Goal: Task Accomplishment & Management: Use online tool/utility

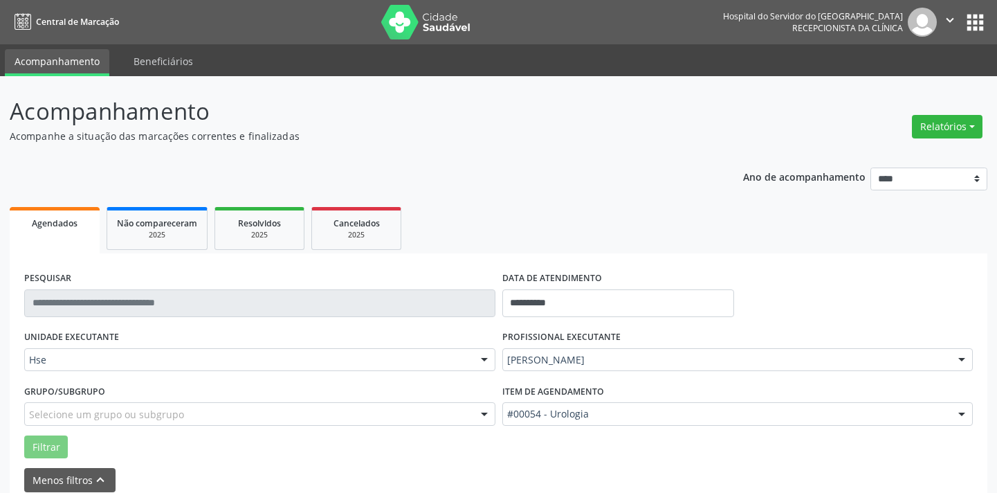
scroll to position [66, 0]
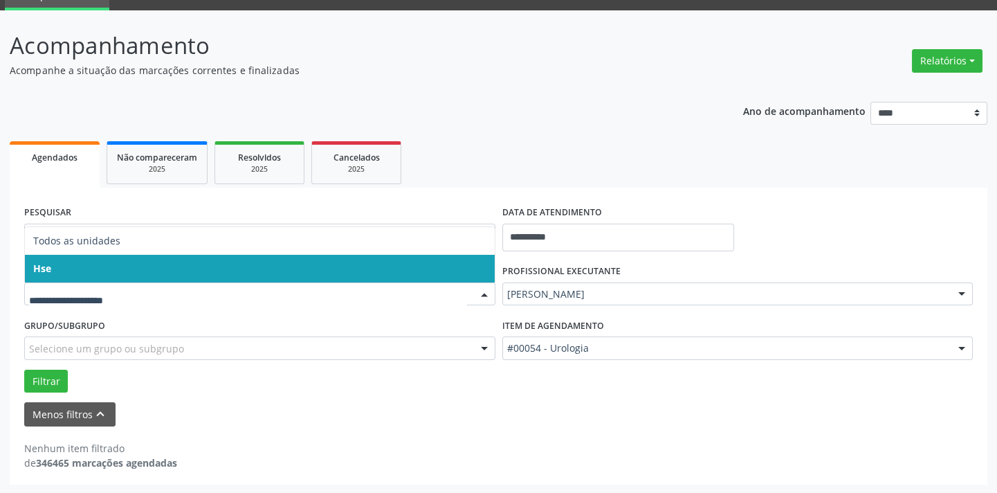
click at [82, 262] on span "Hse" at bounding box center [260, 269] width 470 height 28
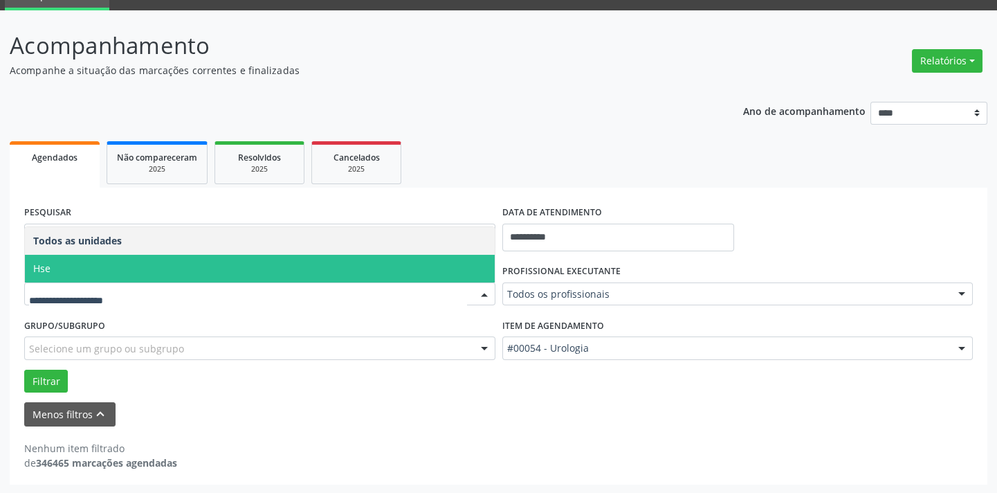
click at [91, 271] on span "Hse" at bounding box center [260, 269] width 470 height 28
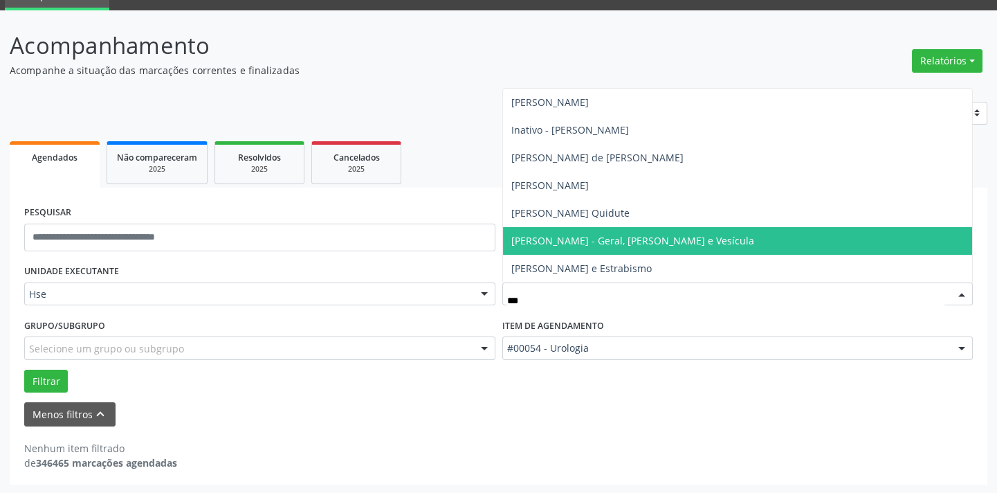
click at [553, 239] on span "[PERSON_NAME] - Geral, [PERSON_NAME] e Vesícula" at bounding box center [632, 240] width 243 height 13
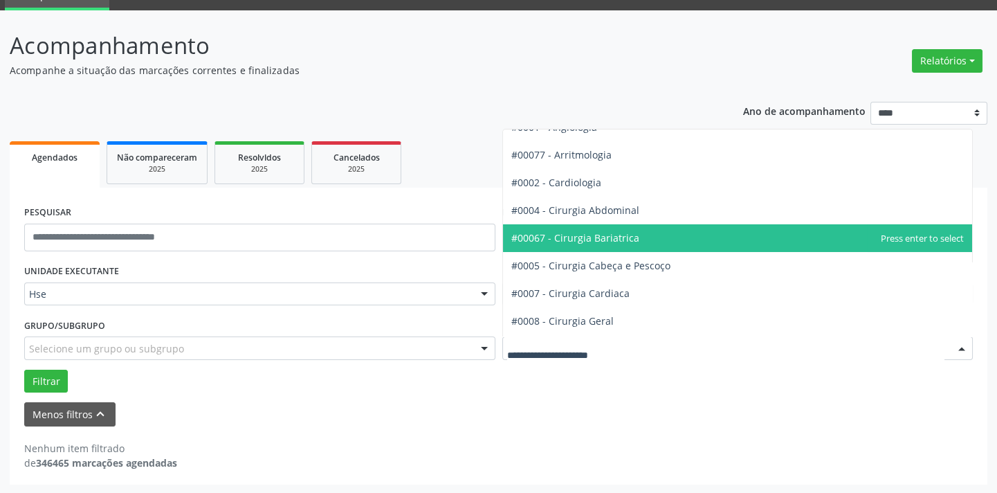
scroll to position [62, 0]
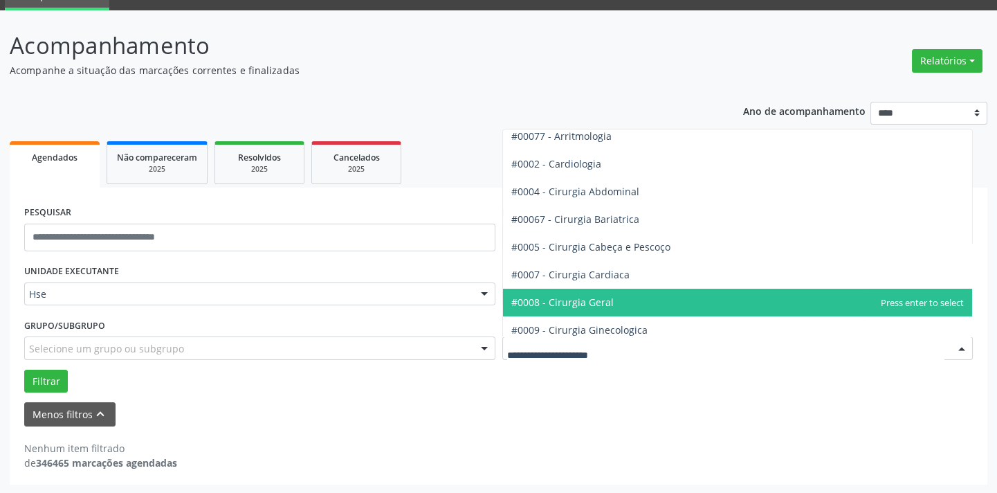
click at [585, 302] on span "#0008 - Cirurgia Geral" at bounding box center [562, 302] width 102 height 13
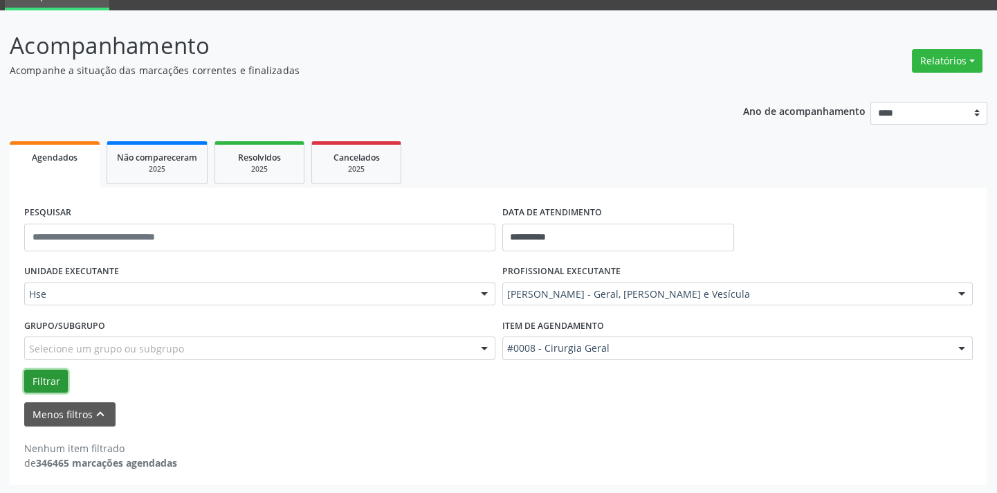
click at [38, 383] on button "Filtrar" at bounding box center [46, 382] width 44 height 24
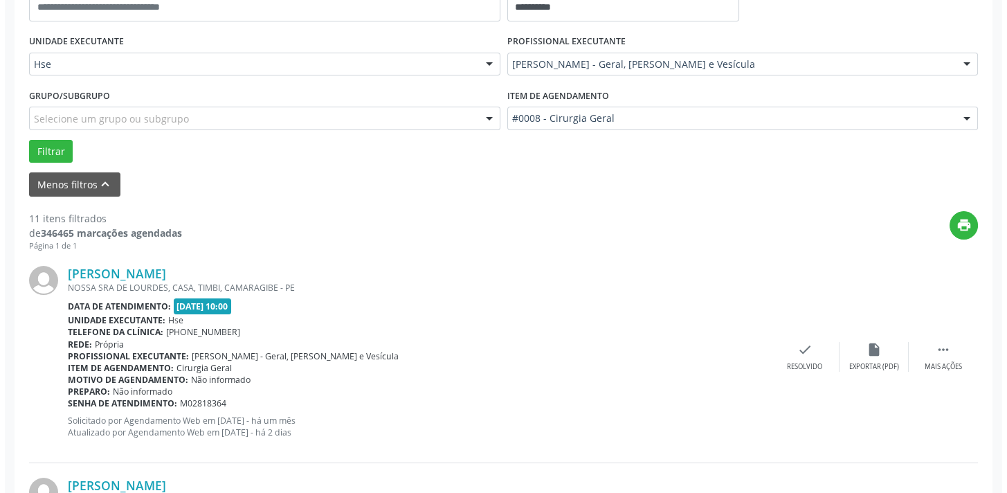
scroll to position [318, 0]
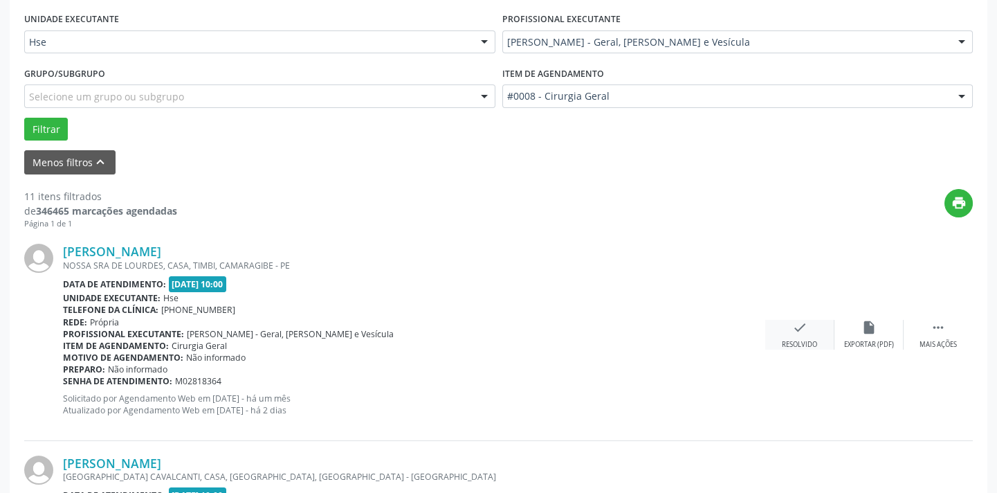
click at [791, 338] on div "check Resolvido" at bounding box center [799, 335] width 69 height 30
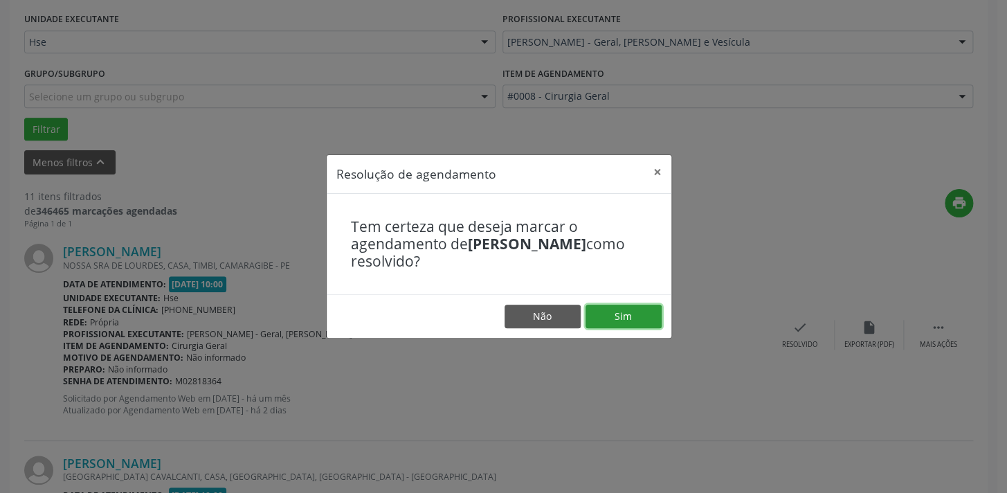
click at [628, 313] on button "Sim" at bounding box center [624, 317] width 76 height 24
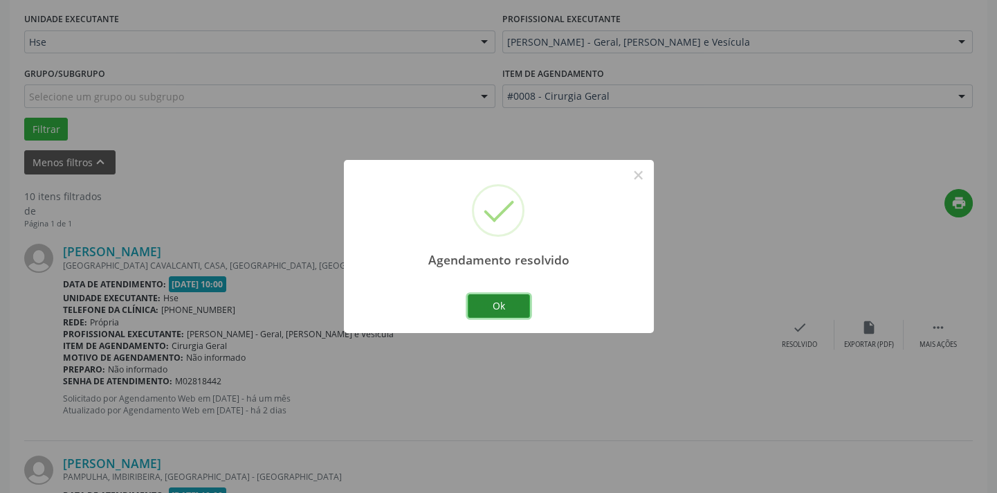
click at [498, 297] on button "Ok" at bounding box center [499, 306] width 62 height 24
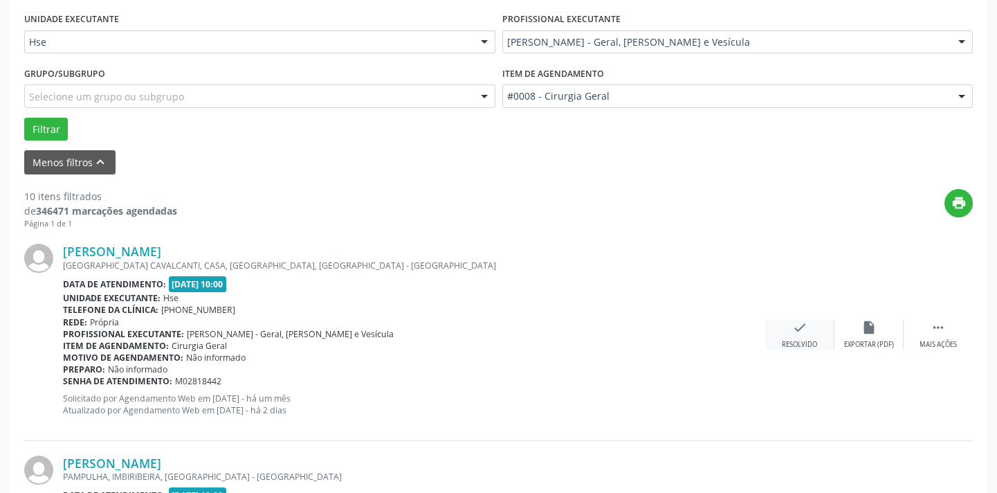
click at [798, 333] on icon "check" at bounding box center [799, 327] width 15 height 15
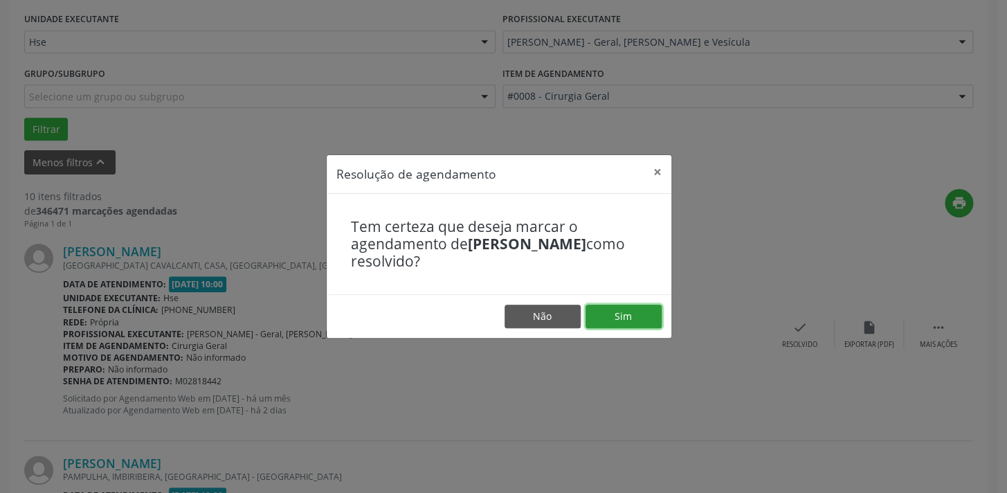
click at [621, 314] on button "Sim" at bounding box center [624, 317] width 76 height 24
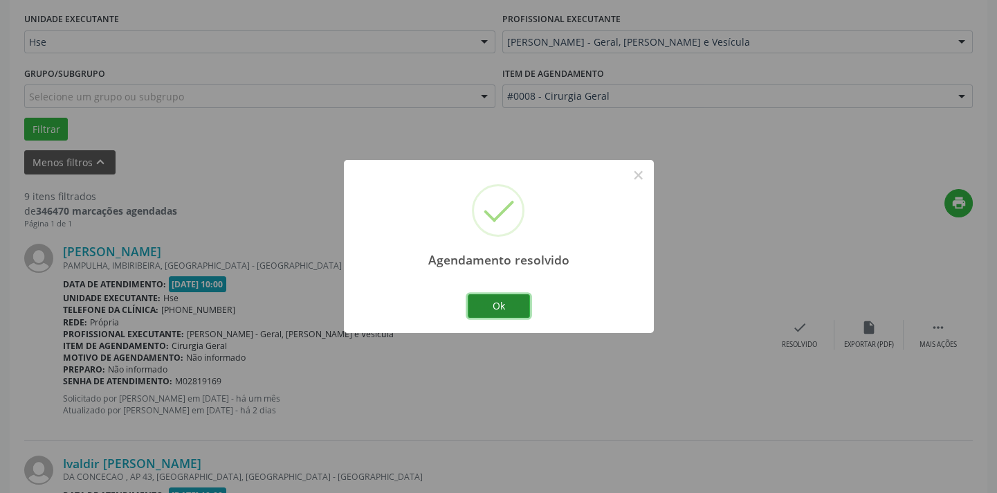
click at [512, 309] on button "Ok" at bounding box center [499, 306] width 62 height 24
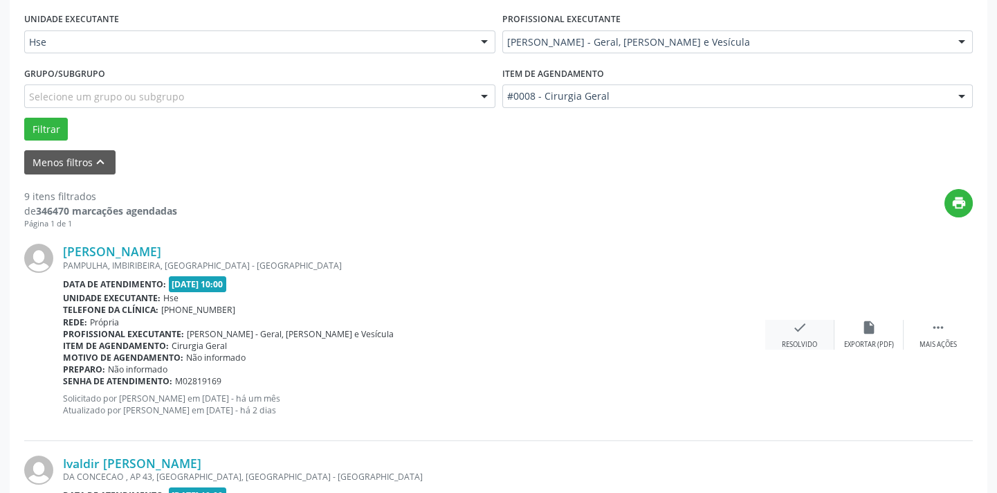
click at [796, 338] on div "check Resolvido" at bounding box center [799, 335] width 69 height 30
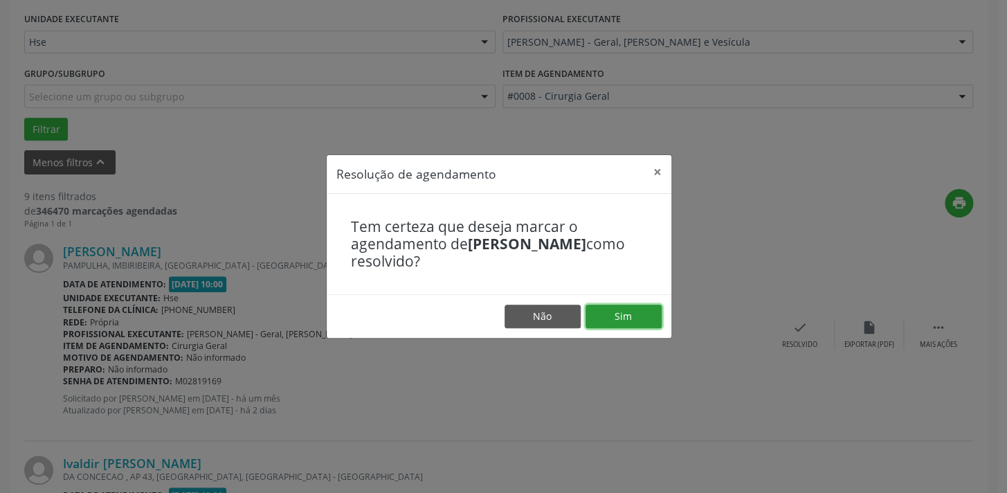
click at [630, 311] on button "Sim" at bounding box center [624, 317] width 76 height 24
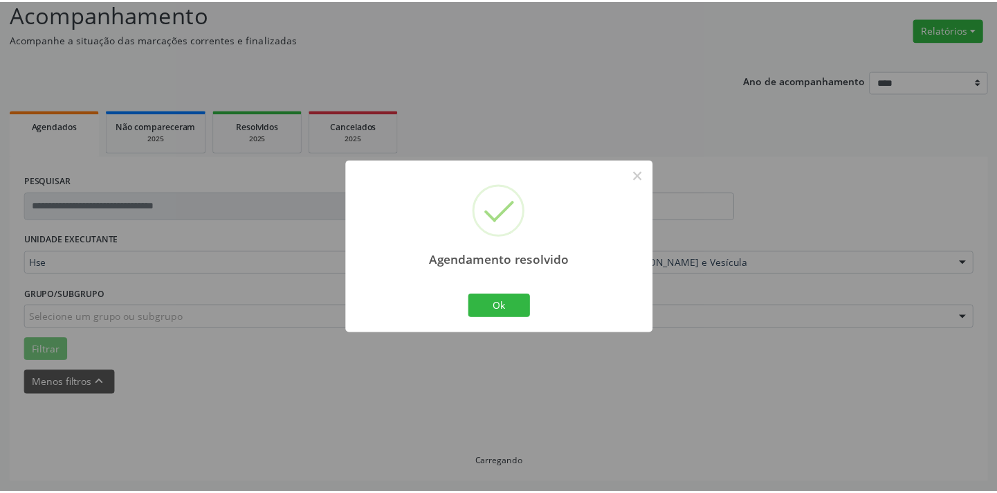
scroll to position [96, 0]
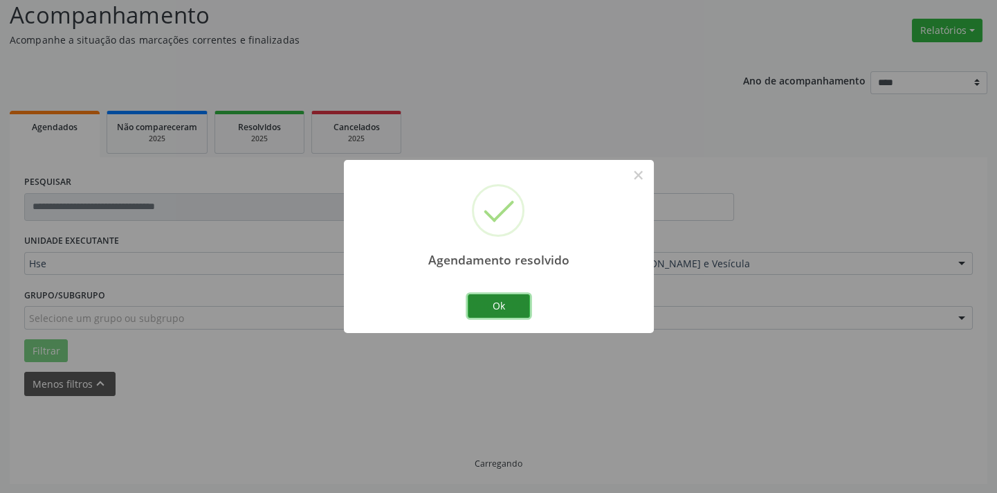
click at [502, 309] on button "Ok" at bounding box center [499, 306] width 62 height 24
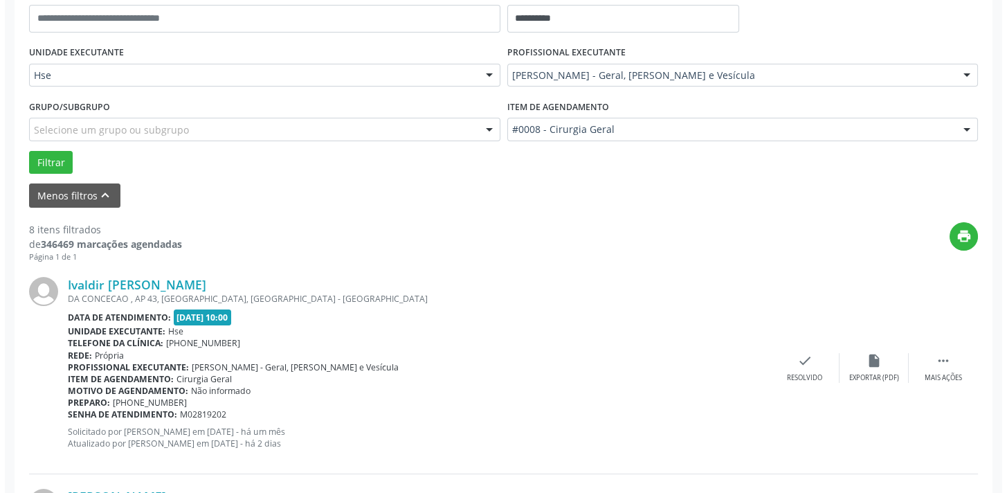
scroll to position [347, 0]
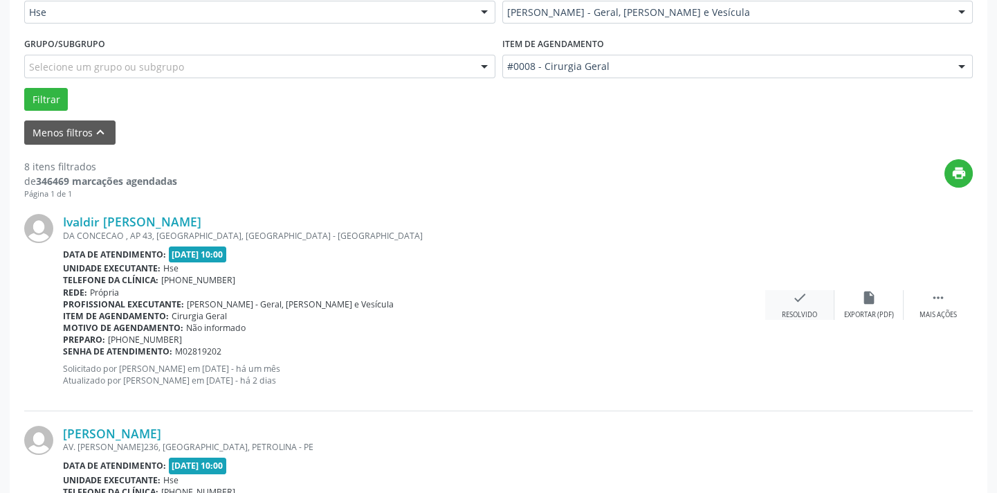
click at [808, 302] on div "check Resolvido" at bounding box center [799, 305] width 69 height 30
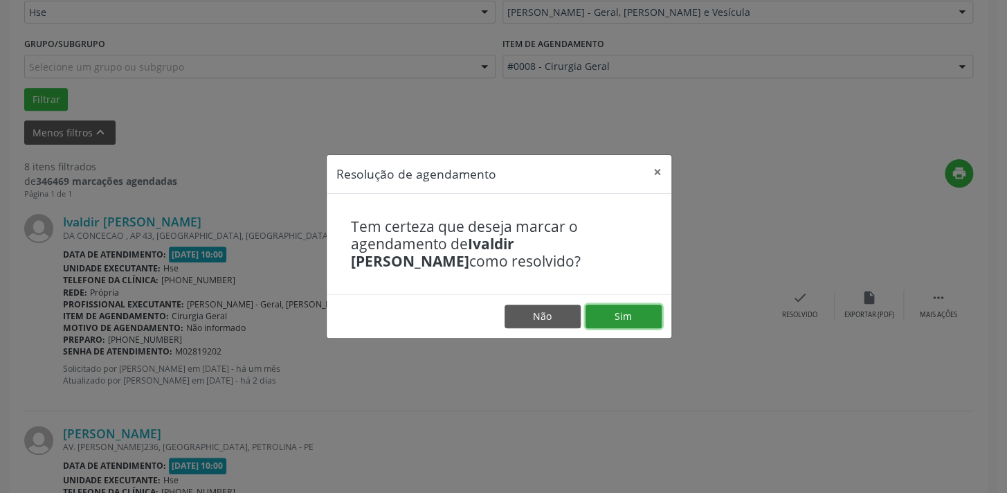
click at [638, 311] on button "Sim" at bounding box center [624, 317] width 76 height 24
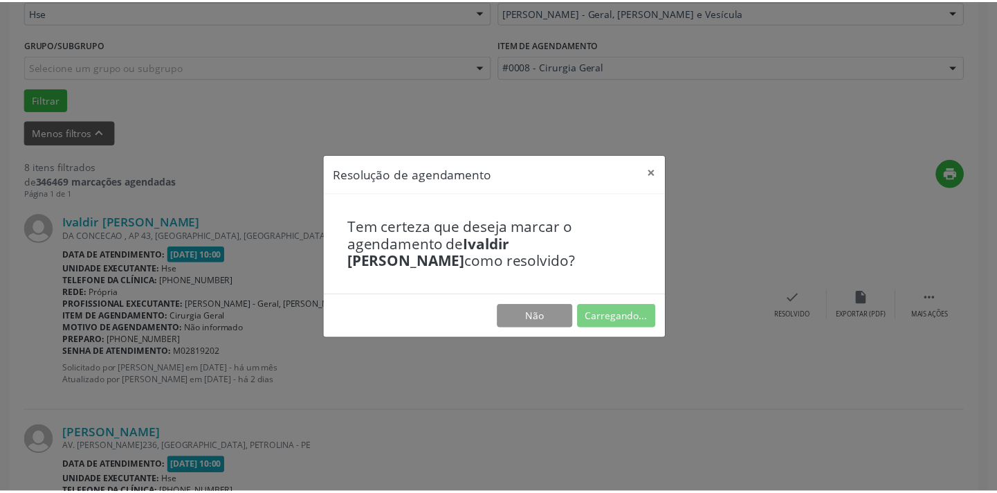
scroll to position [96, 0]
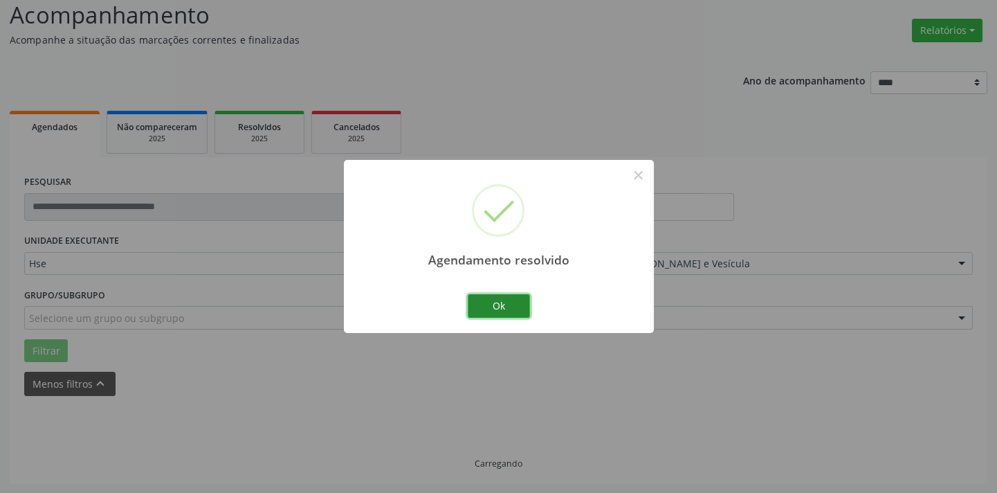
click at [500, 298] on button "Ok" at bounding box center [499, 306] width 62 height 24
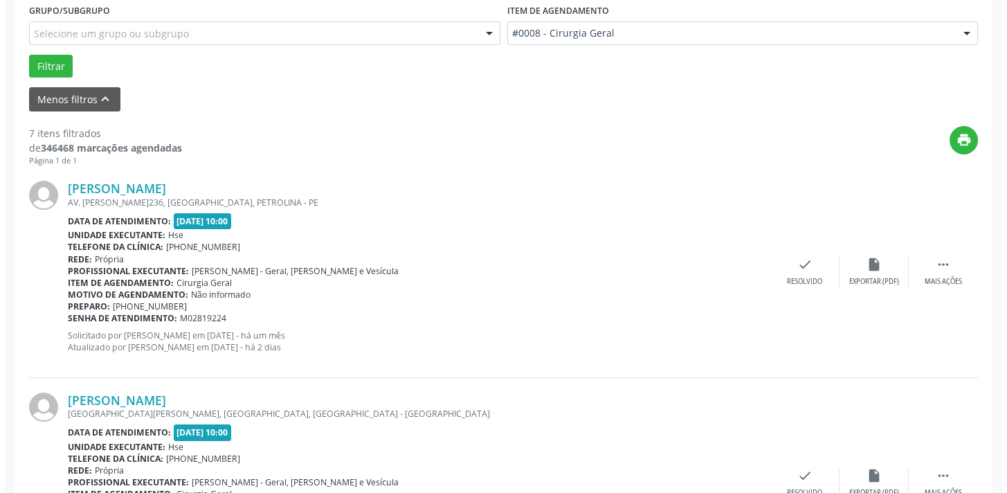
scroll to position [410, 0]
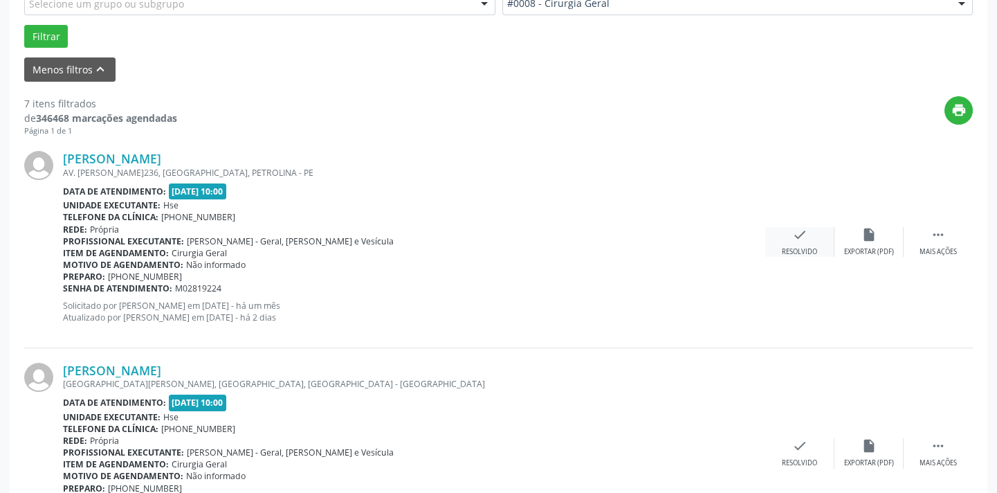
click at [808, 247] on div "Resolvido" at bounding box center [799, 252] width 35 height 10
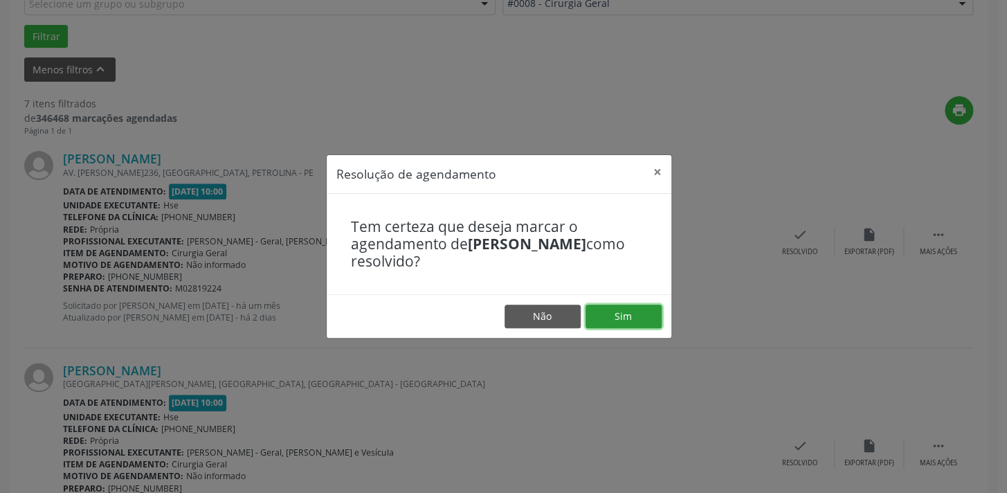
click at [643, 315] on button "Sim" at bounding box center [624, 317] width 76 height 24
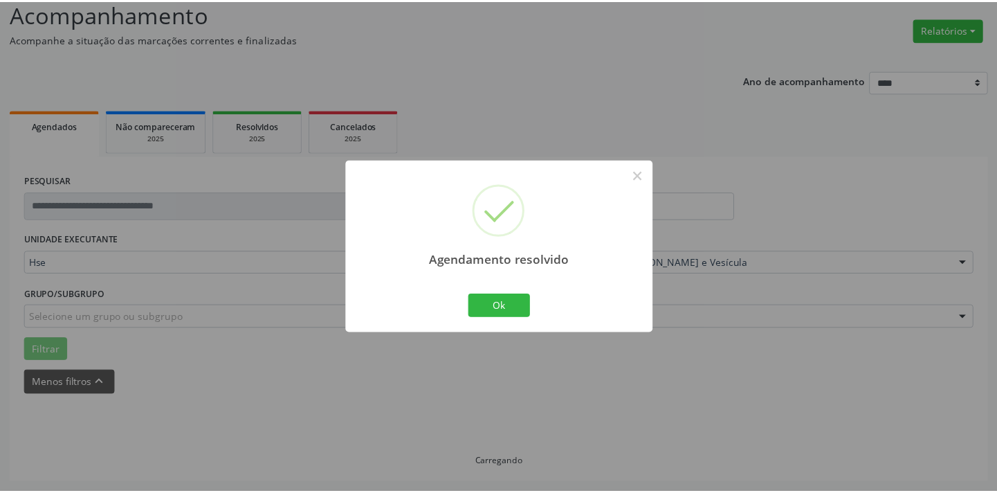
scroll to position [96, 0]
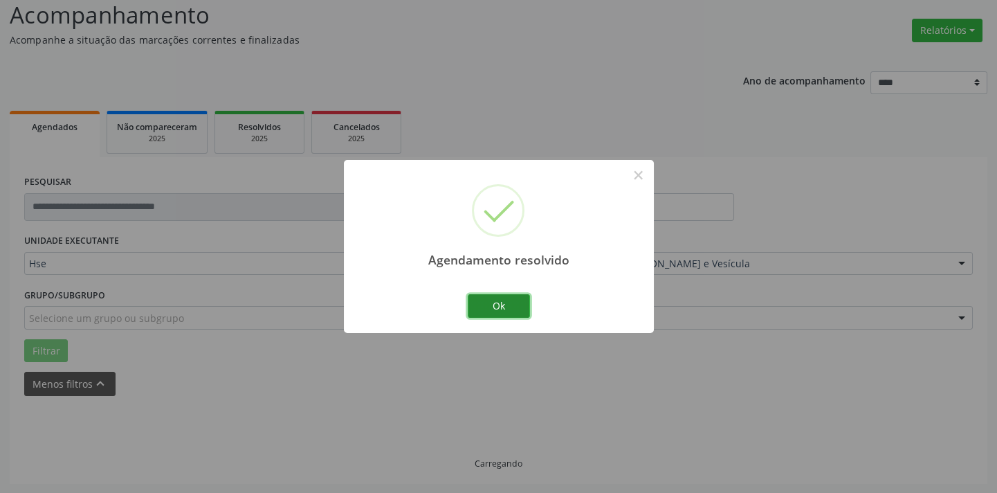
click at [512, 311] on button "Ok" at bounding box center [499, 306] width 62 height 24
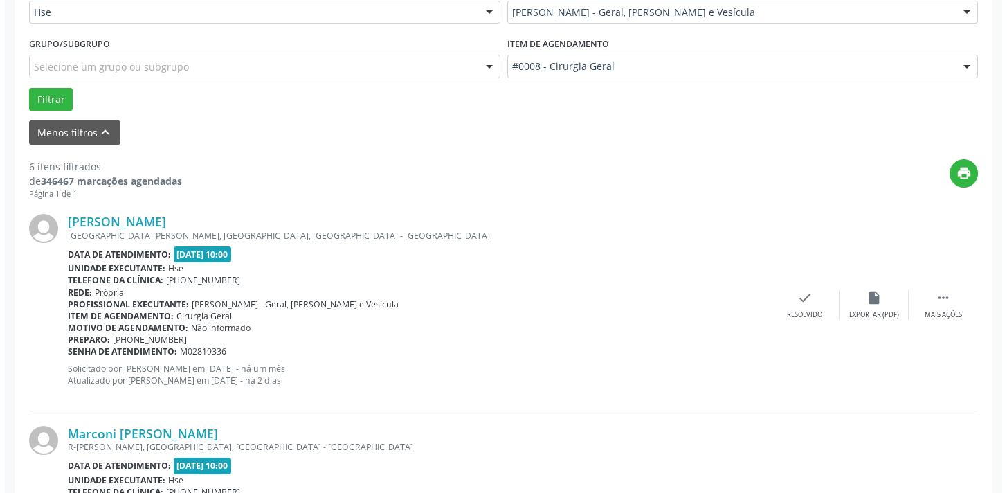
scroll to position [410, 0]
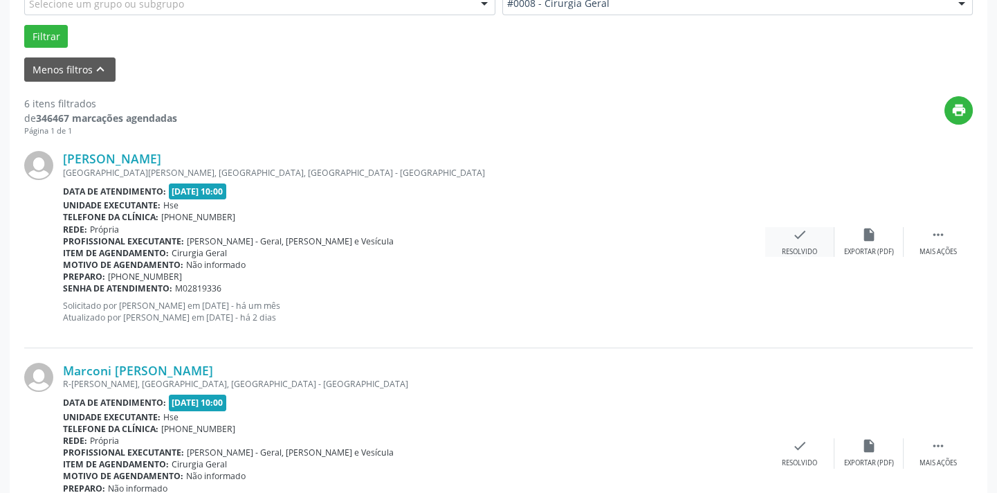
click at [798, 237] on icon "check" at bounding box center [799, 234] width 15 height 15
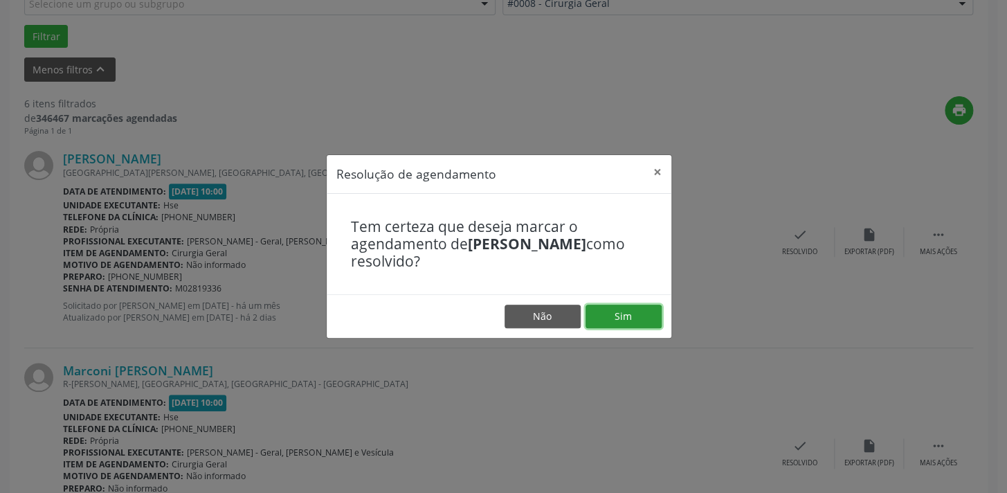
click at [629, 318] on button "Sim" at bounding box center [624, 317] width 76 height 24
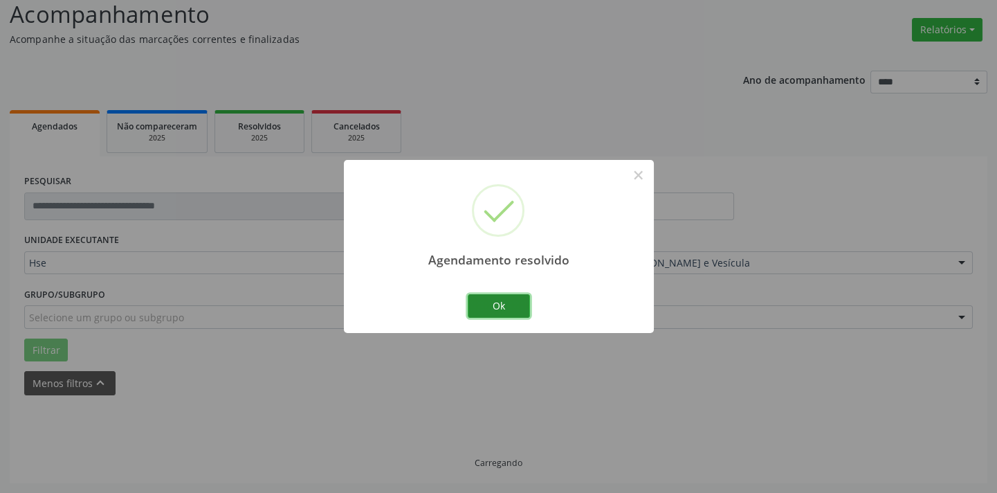
click at [509, 311] on button "Ok" at bounding box center [499, 306] width 62 height 24
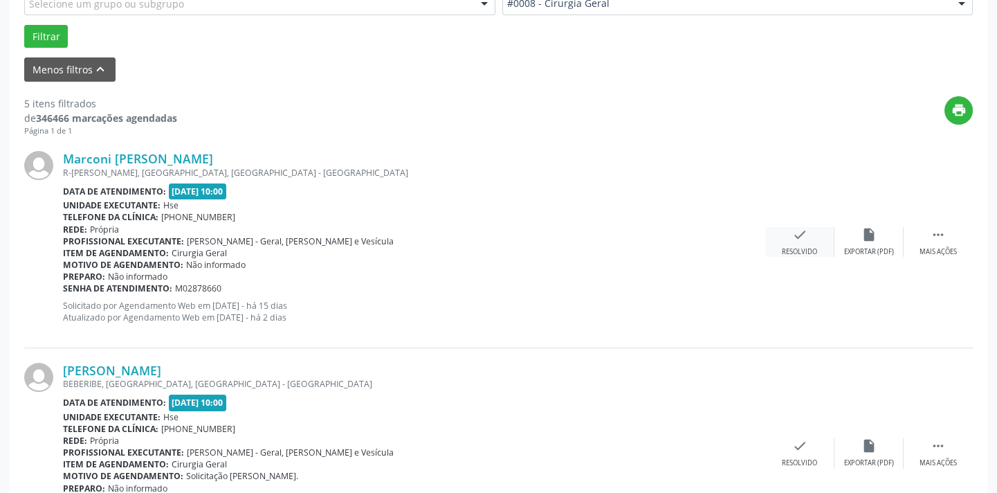
click at [797, 242] on div "check Resolvido" at bounding box center [799, 242] width 69 height 30
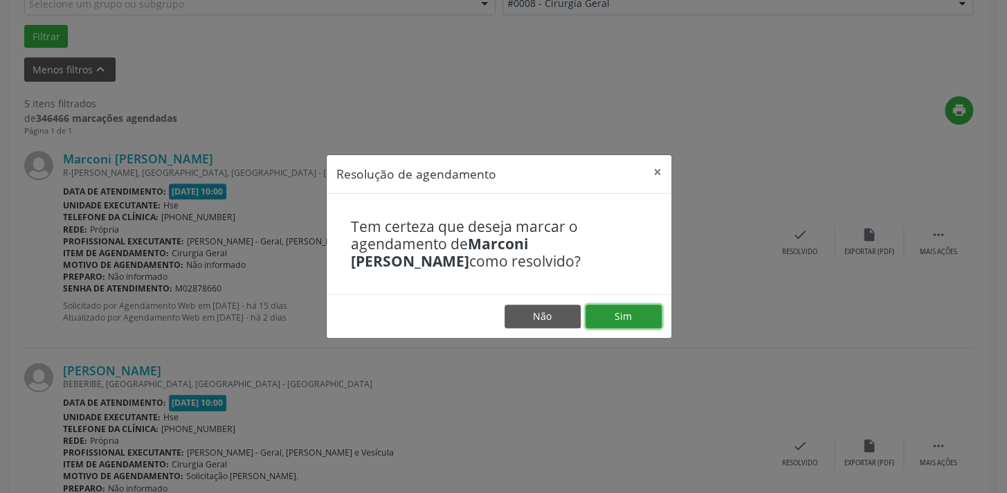
click at [619, 318] on button "Sim" at bounding box center [624, 317] width 76 height 24
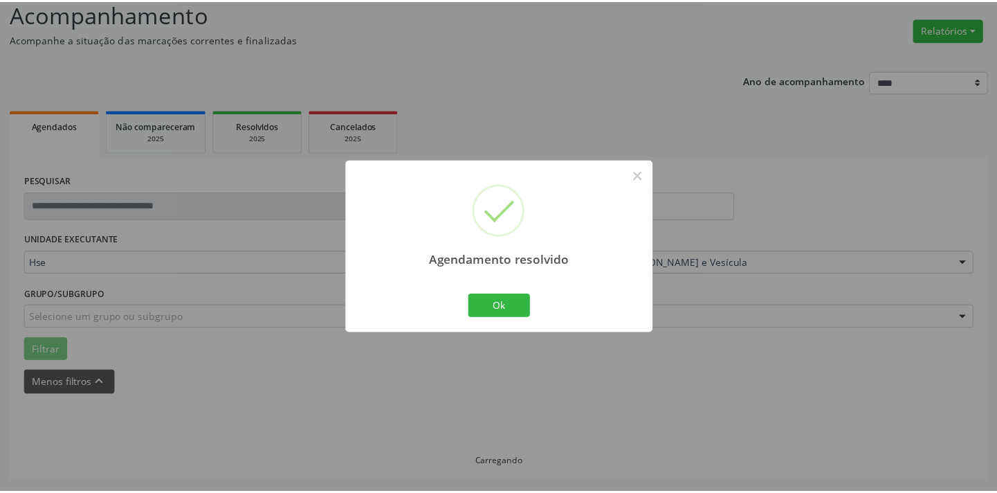
scroll to position [96, 0]
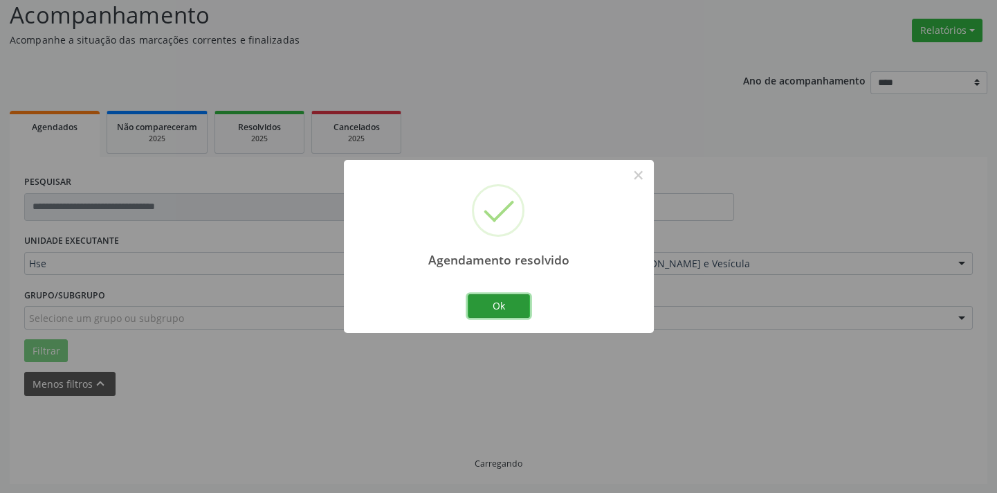
click at [516, 309] on button "Ok" at bounding box center [499, 306] width 62 height 24
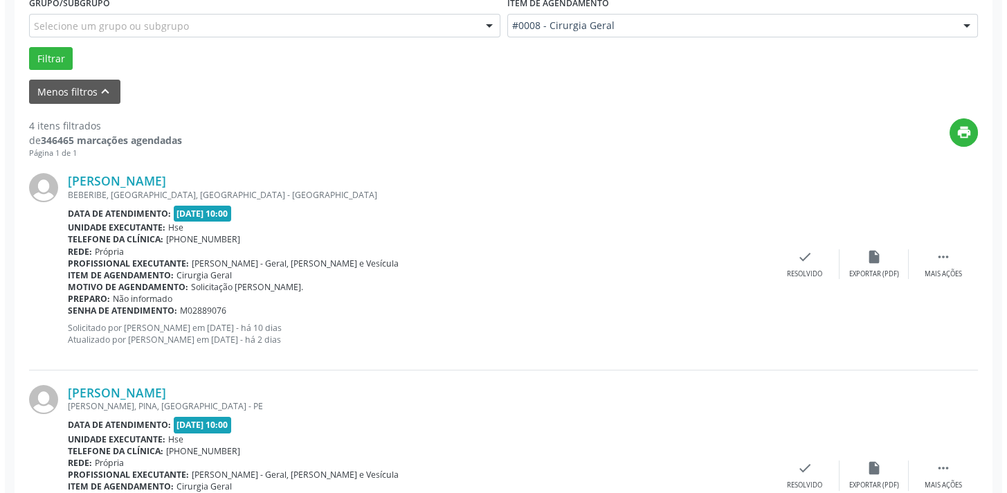
scroll to position [410, 0]
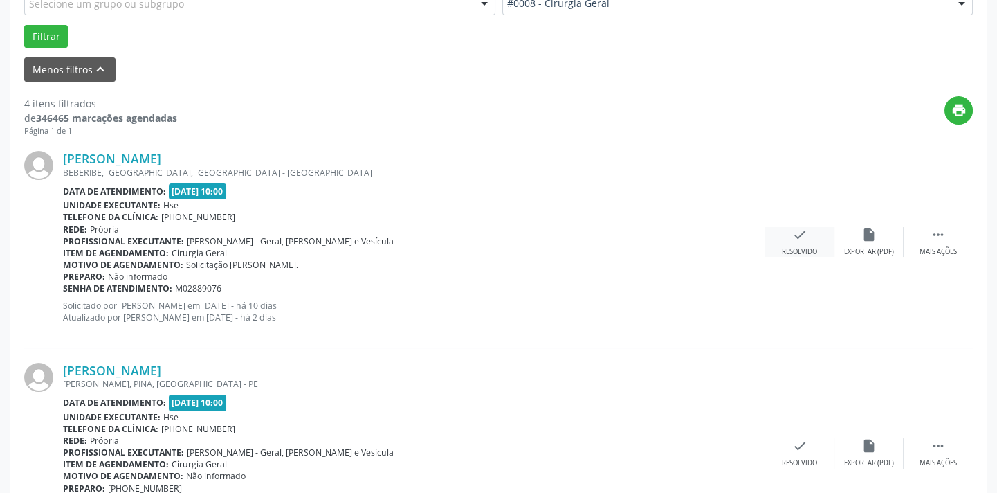
click at [802, 235] on icon "check" at bounding box center [799, 234] width 15 height 15
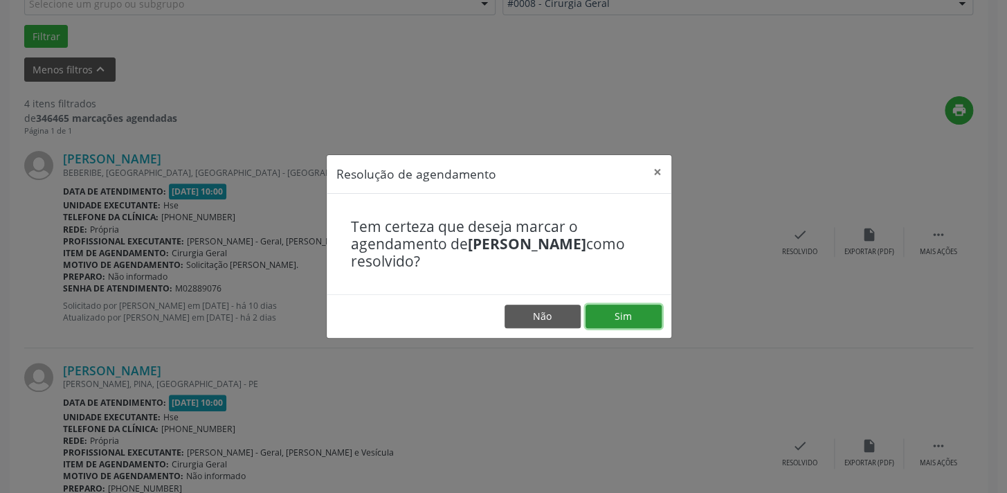
click at [615, 314] on button "Sim" at bounding box center [624, 317] width 76 height 24
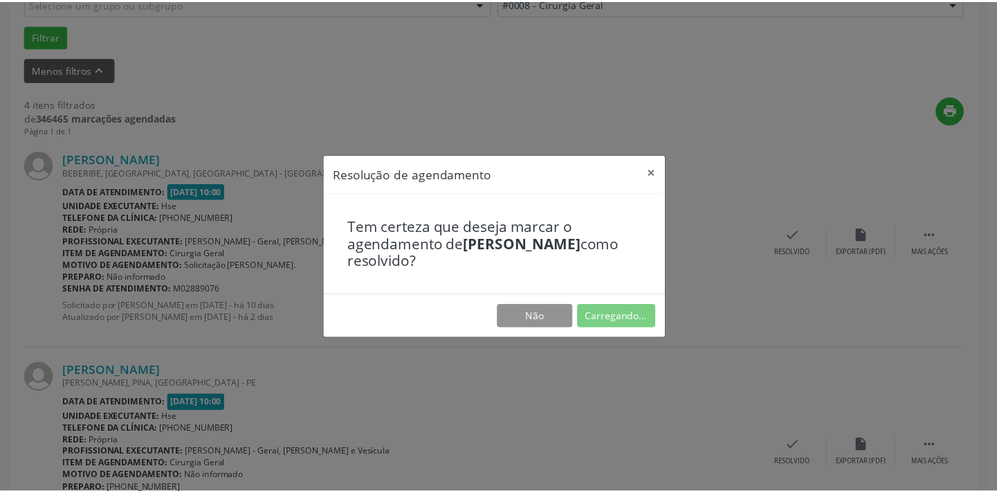
scroll to position [96, 0]
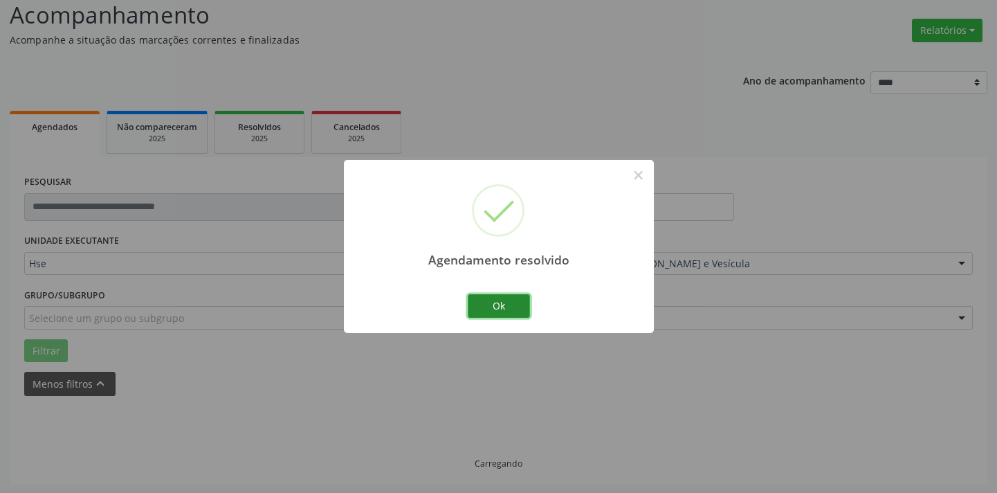
click at [493, 302] on button "Ok" at bounding box center [499, 306] width 62 height 24
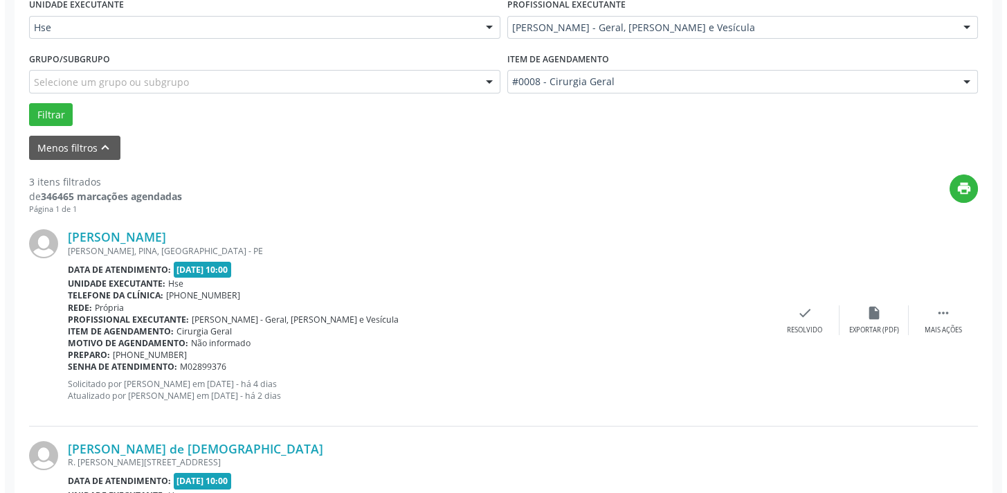
scroll to position [410, 0]
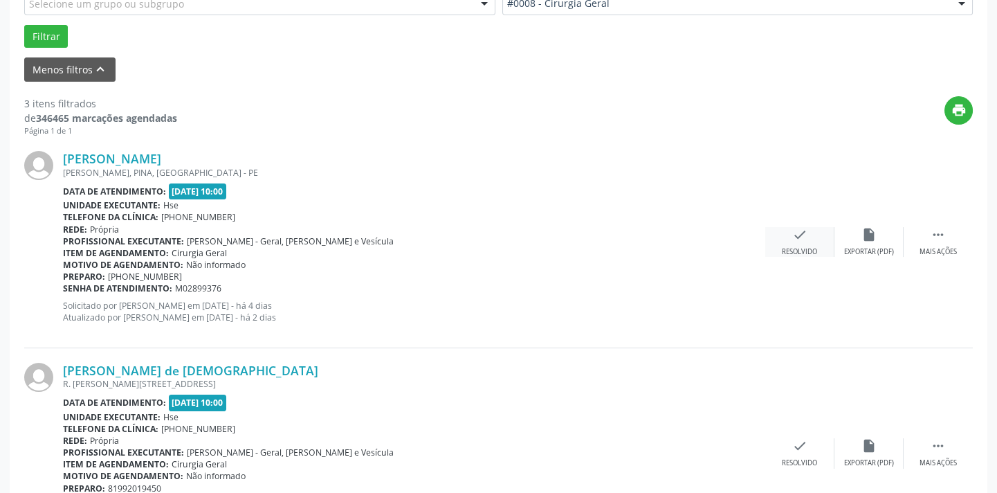
click at [790, 247] on div "Resolvido" at bounding box center [799, 252] width 35 height 10
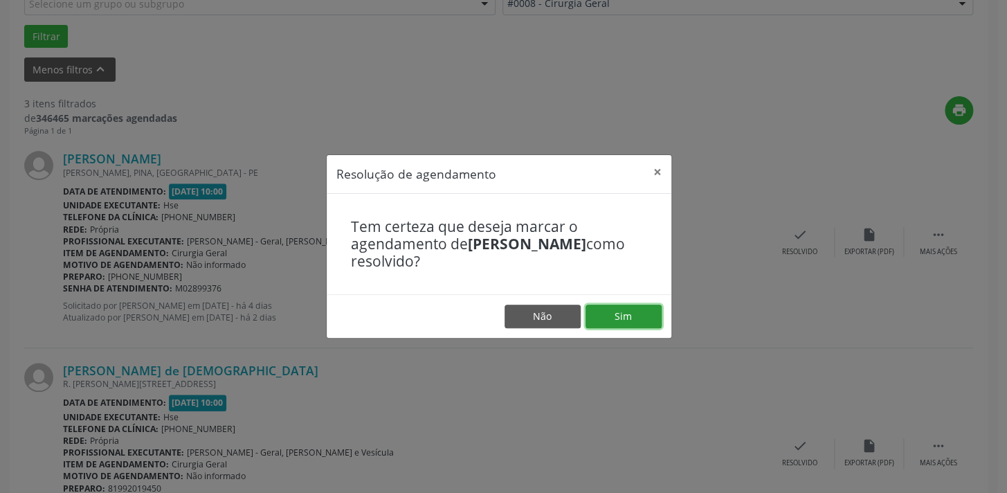
click at [624, 316] on button "Sim" at bounding box center [624, 317] width 76 height 24
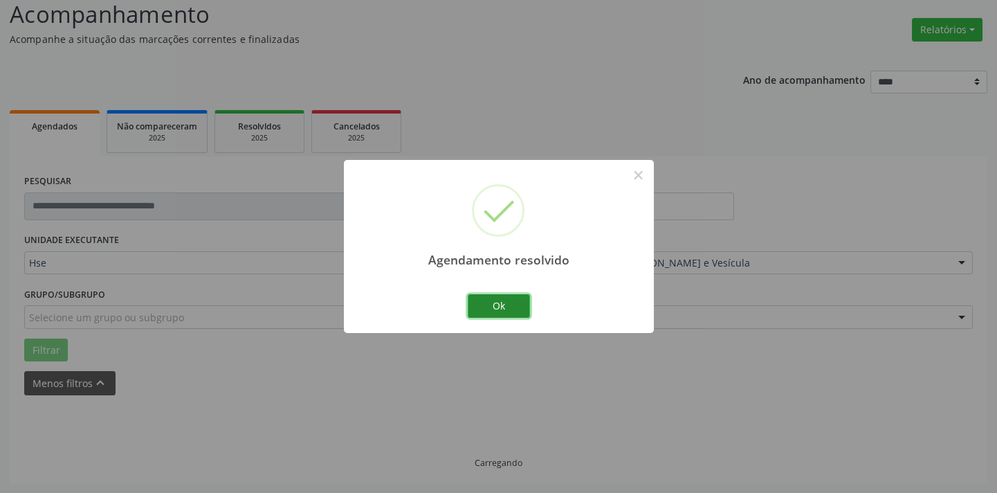
click at [515, 305] on button "Ok" at bounding box center [499, 306] width 62 height 24
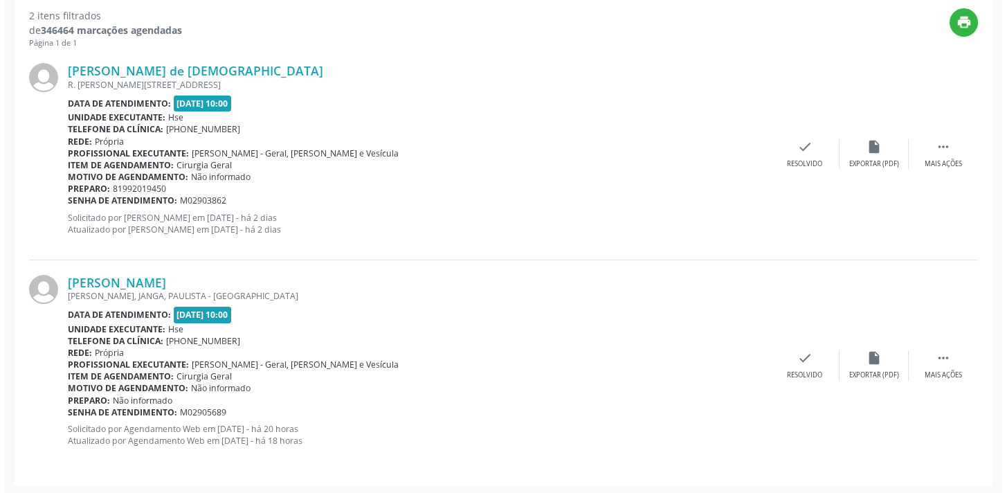
scroll to position [499, 0]
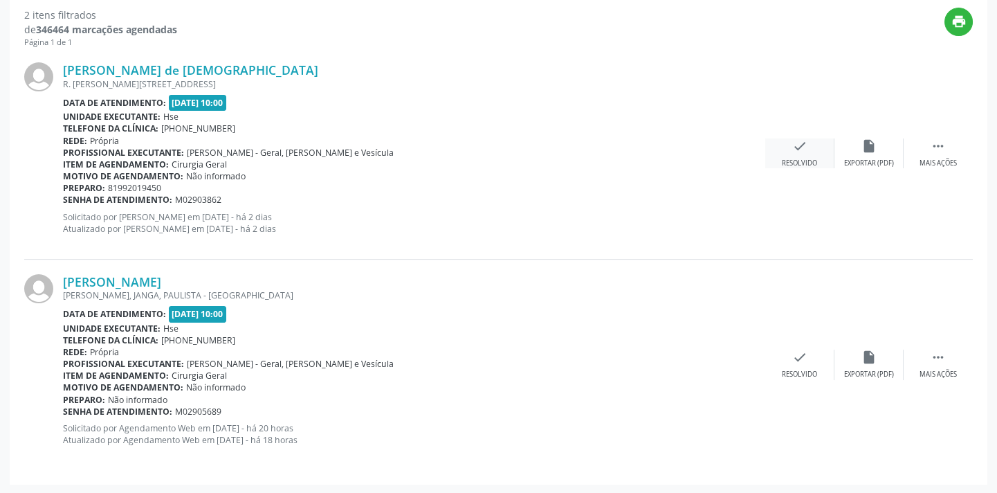
click at [796, 148] on icon "check" at bounding box center [799, 145] width 15 height 15
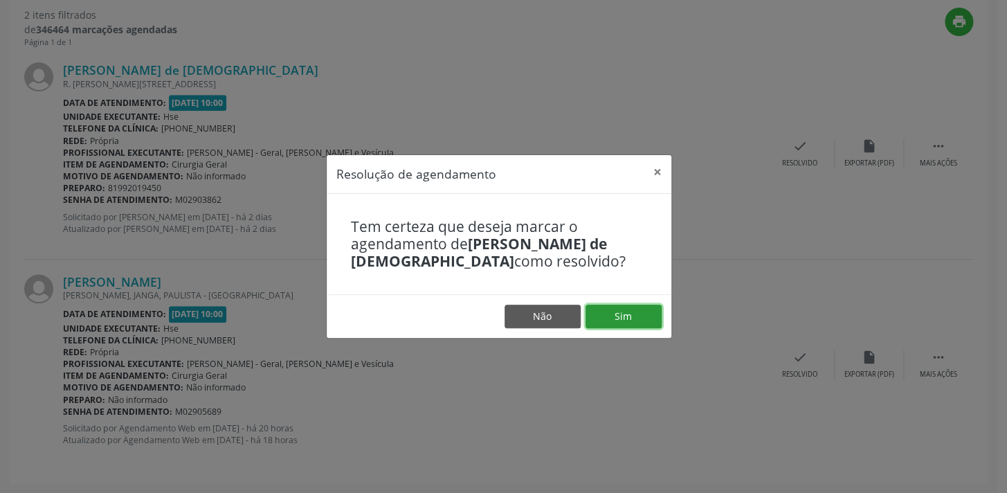
click at [628, 311] on button "Sim" at bounding box center [624, 317] width 76 height 24
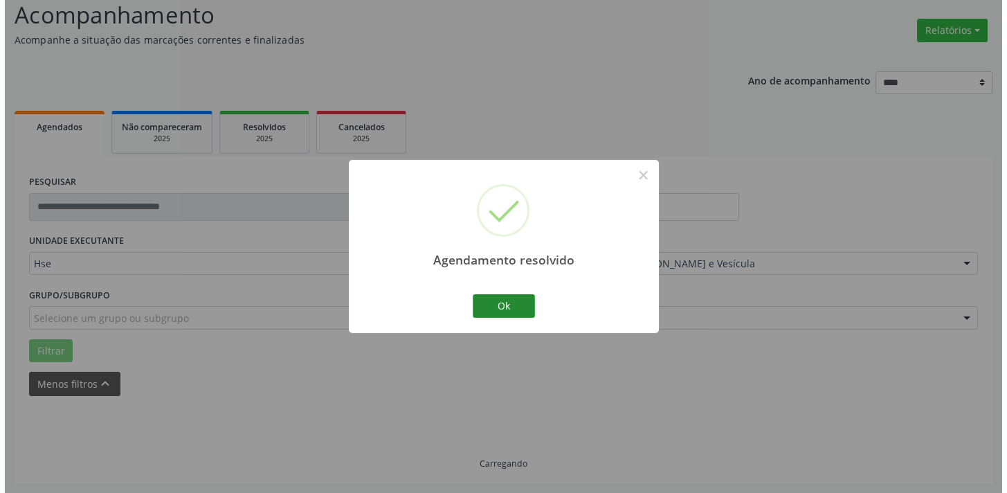
scroll to position [289, 0]
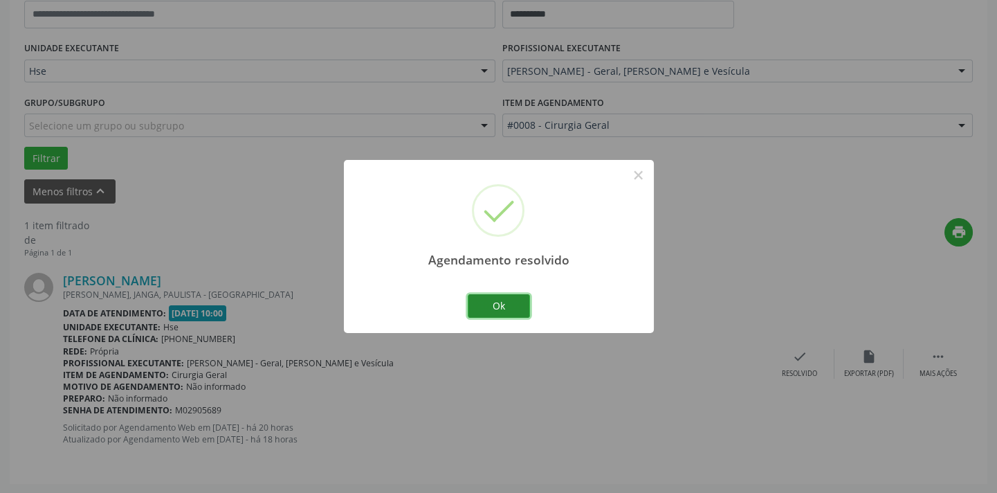
click at [502, 307] on button "Ok" at bounding box center [499, 306] width 62 height 24
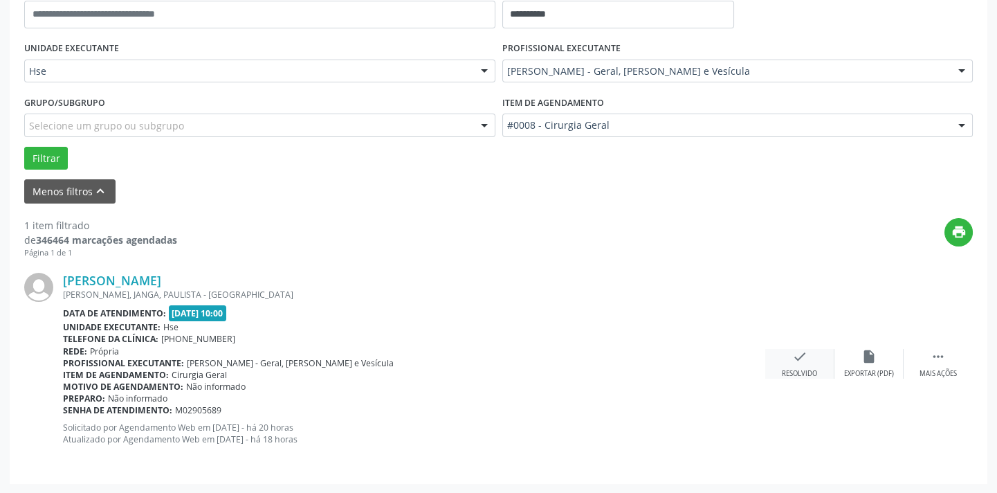
click at [810, 361] on div "check Resolvido" at bounding box center [799, 364] width 69 height 30
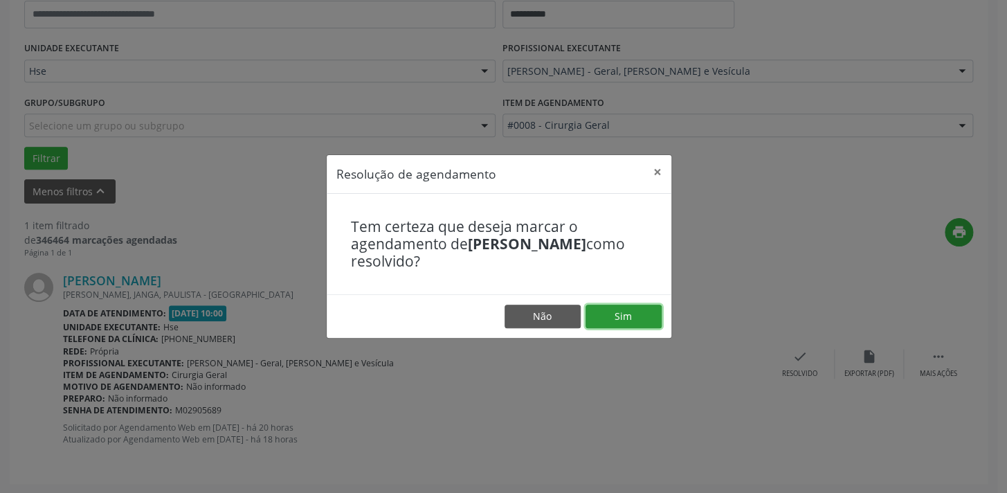
click at [636, 316] on button "Sim" at bounding box center [624, 317] width 76 height 24
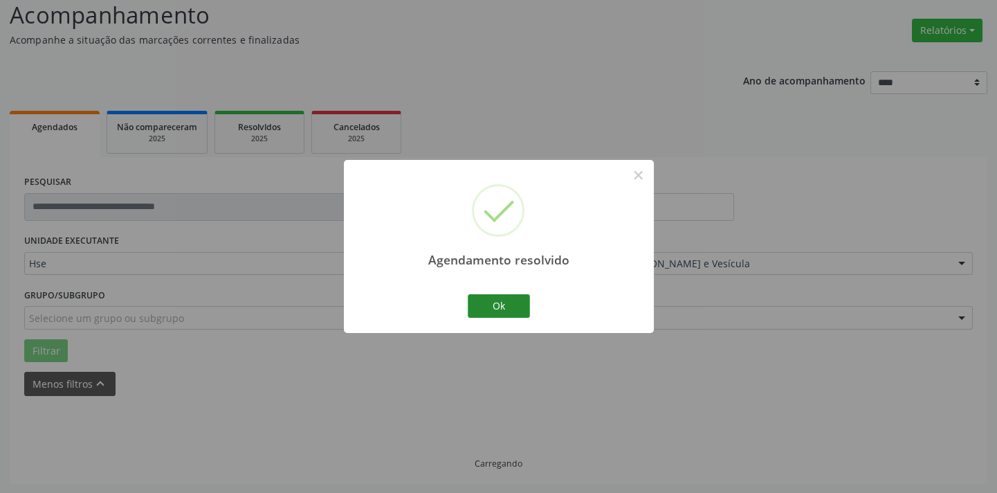
scroll to position [66, 0]
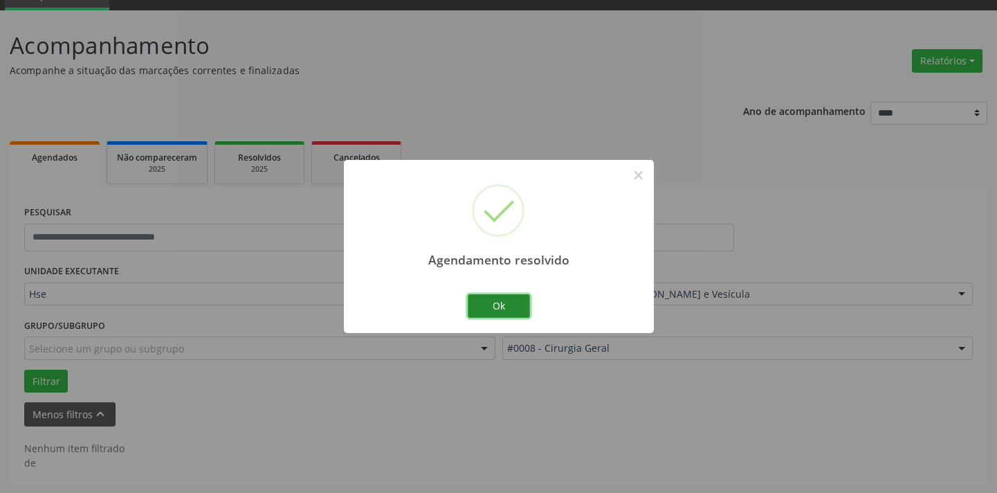
click at [502, 306] on button "Ok" at bounding box center [499, 306] width 62 height 24
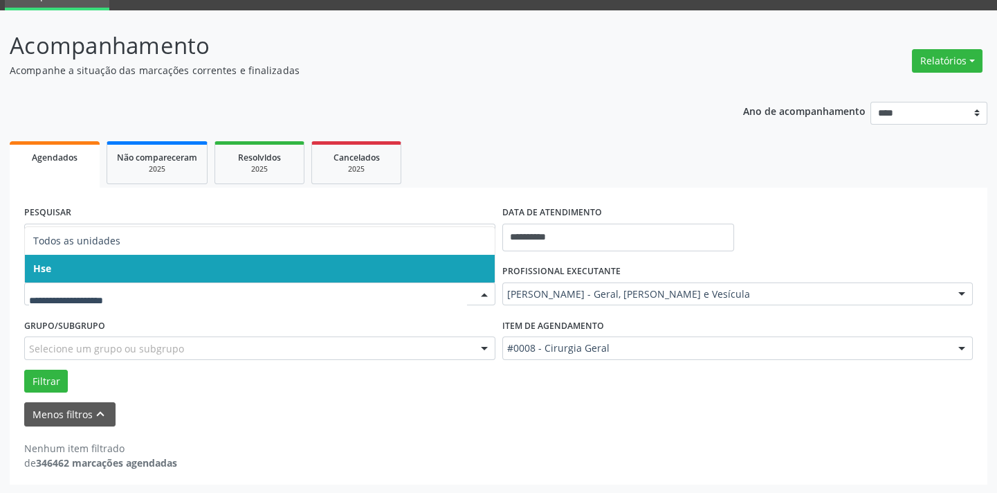
click at [82, 267] on span "Hse" at bounding box center [260, 269] width 470 height 28
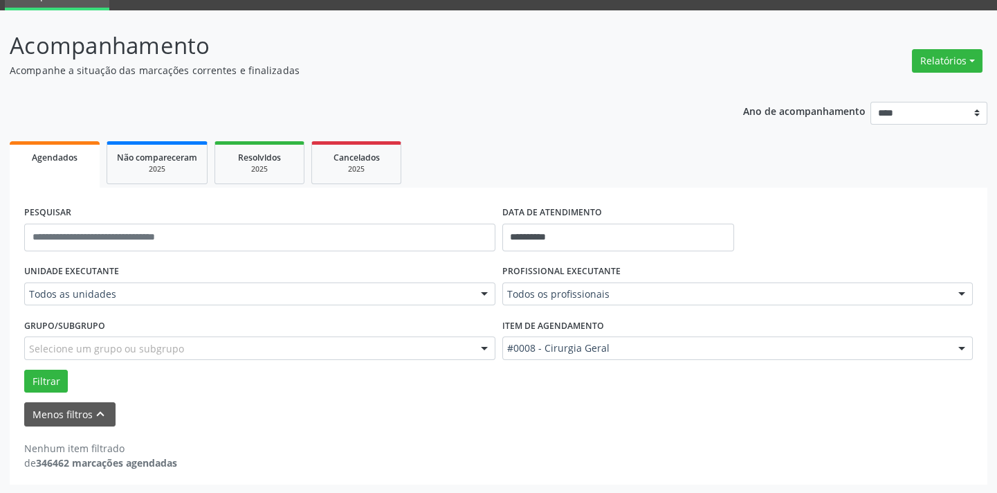
click at [128, 300] on div "Todos as unidades" at bounding box center [259, 294] width 471 height 24
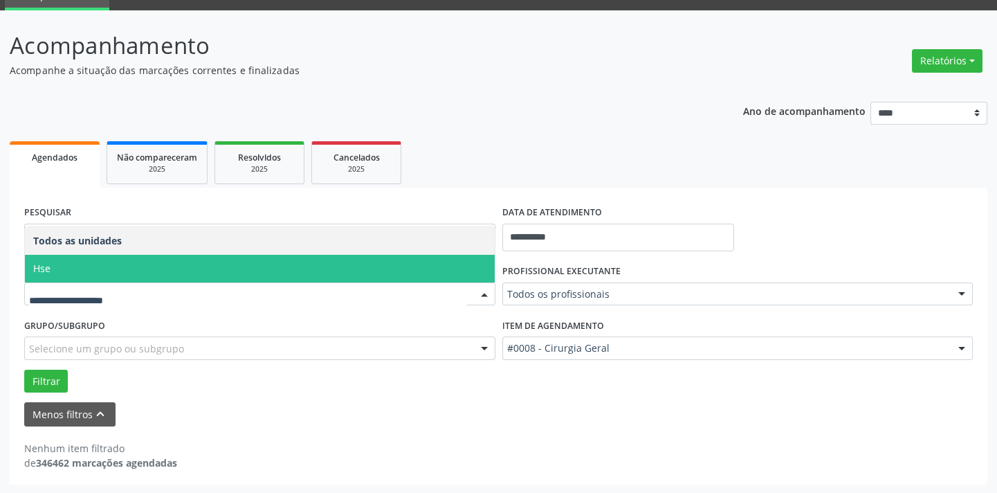
click at [83, 267] on span "Hse" at bounding box center [260, 269] width 470 height 28
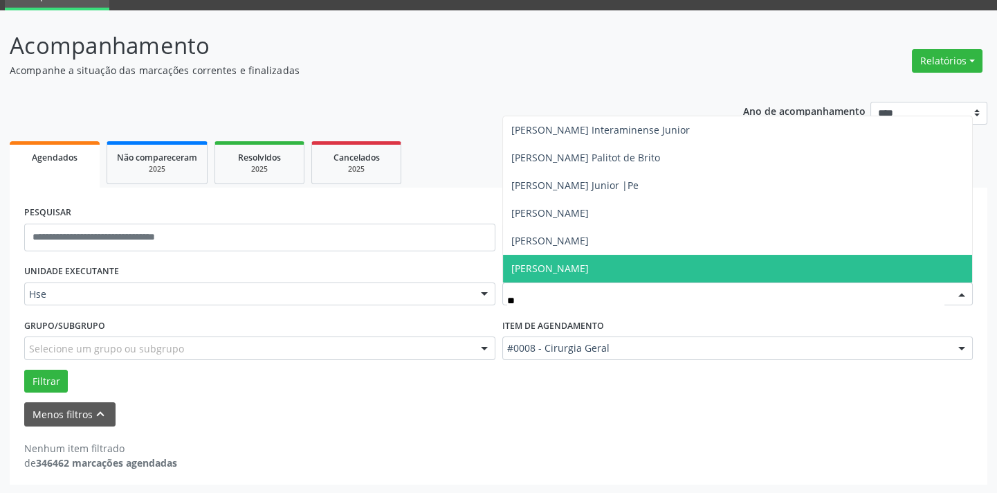
type input "***"
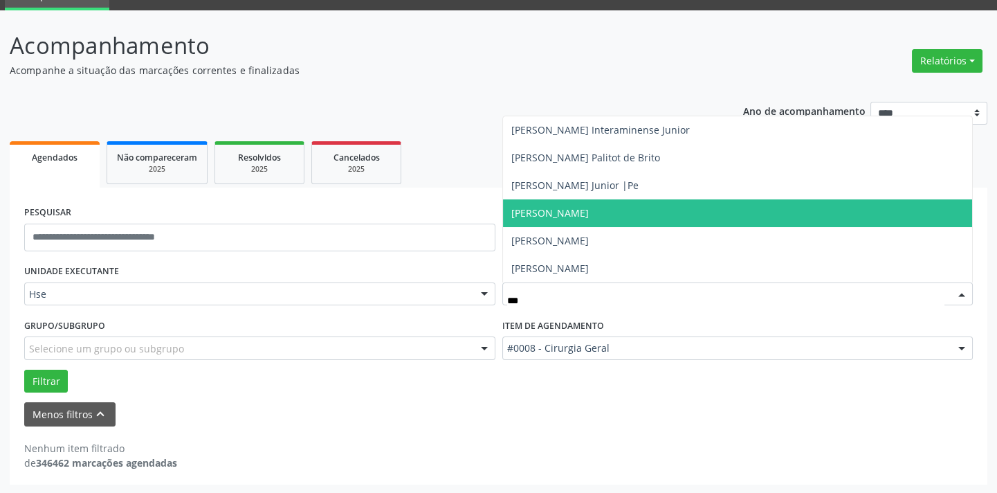
click at [589, 214] on span "[PERSON_NAME]" at bounding box center [550, 212] width 78 height 13
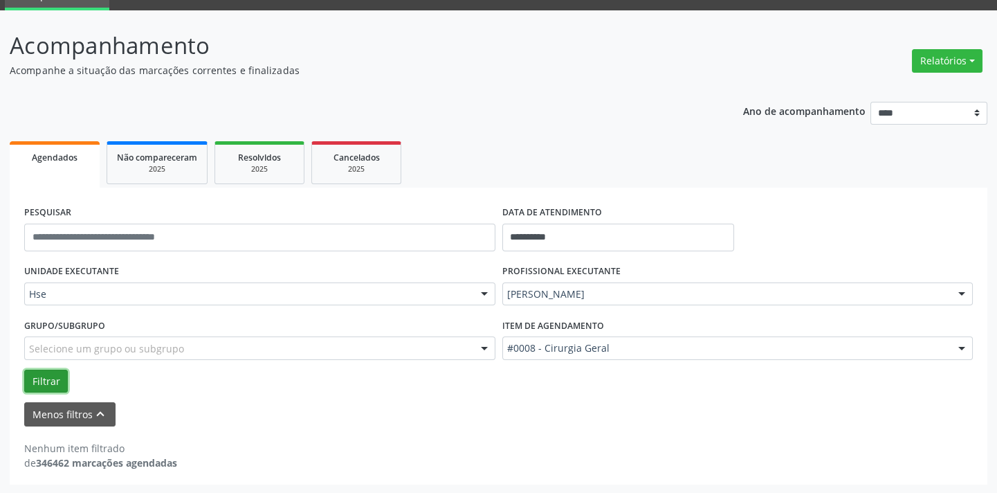
click at [35, 374] on button "Filtrar" at bounding box center [46, 382] width 44 height 24
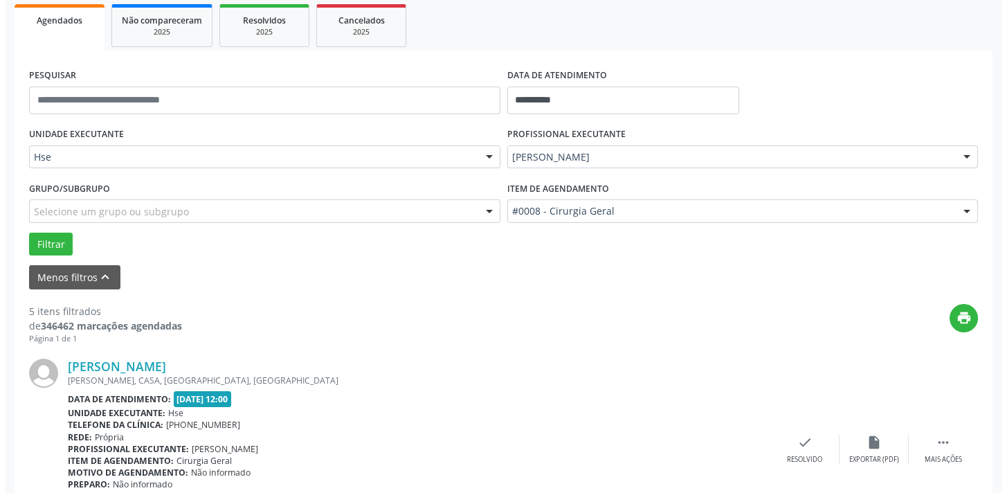
scroll to position [318, 0]
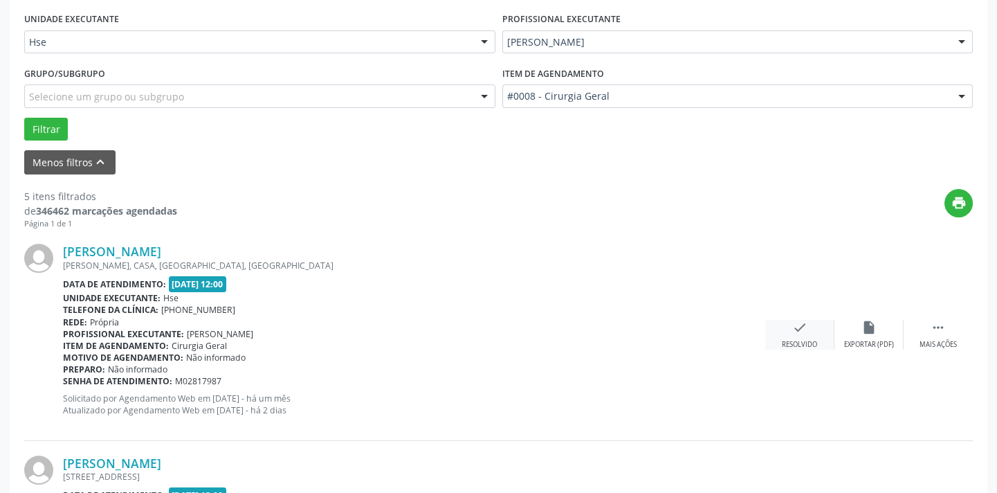
click at [798, 332] on icon "check" at bounding box center [799, 327] width 15 height 15
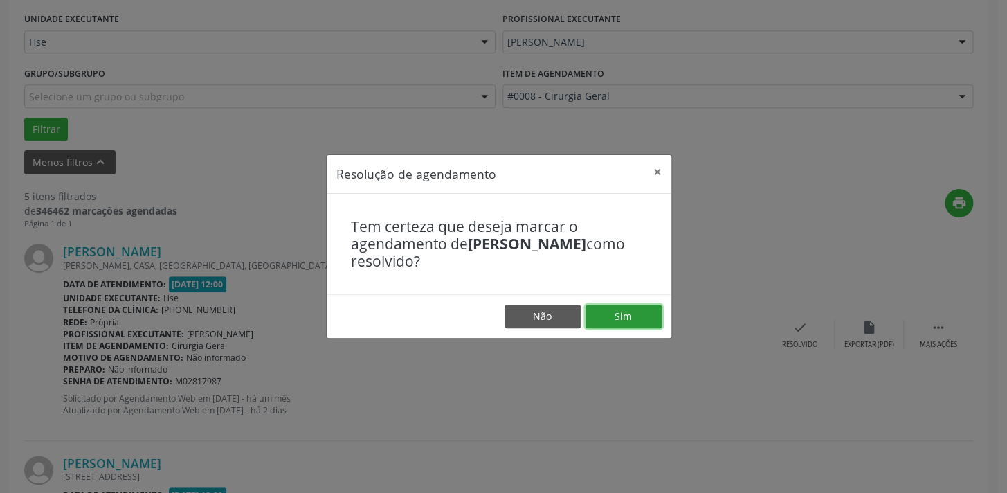
click at [615, 311] on button "Sim" at bounding box center [624, 317] width 76 height 24
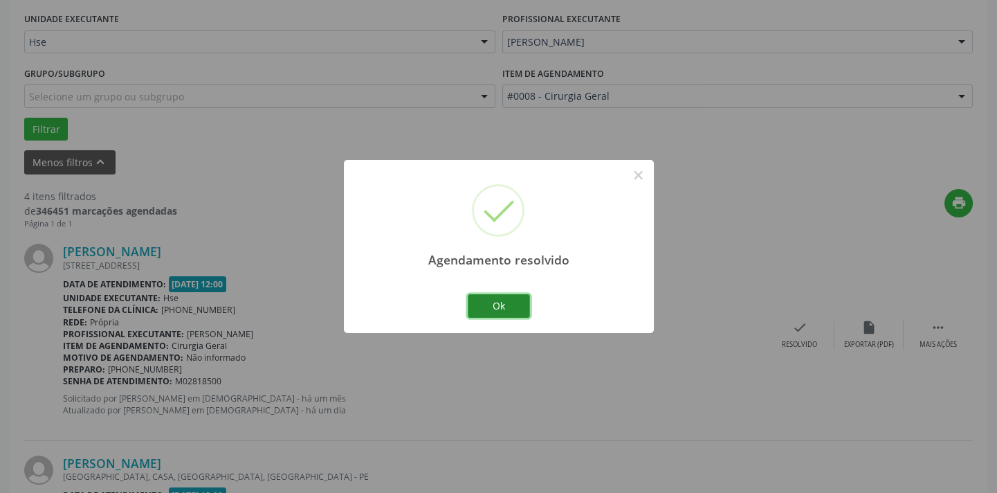
click at [498, 298] on button "Ok" at bounding box center [499, 306] width 62 height 24
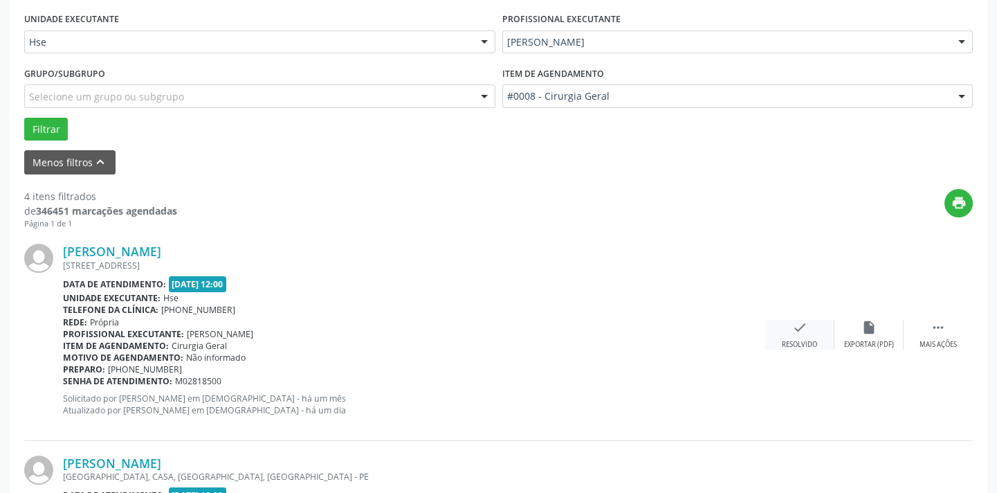
click at [797, 342] on div "Resolvido" at bounding box center [799, 345] width 35 height 10
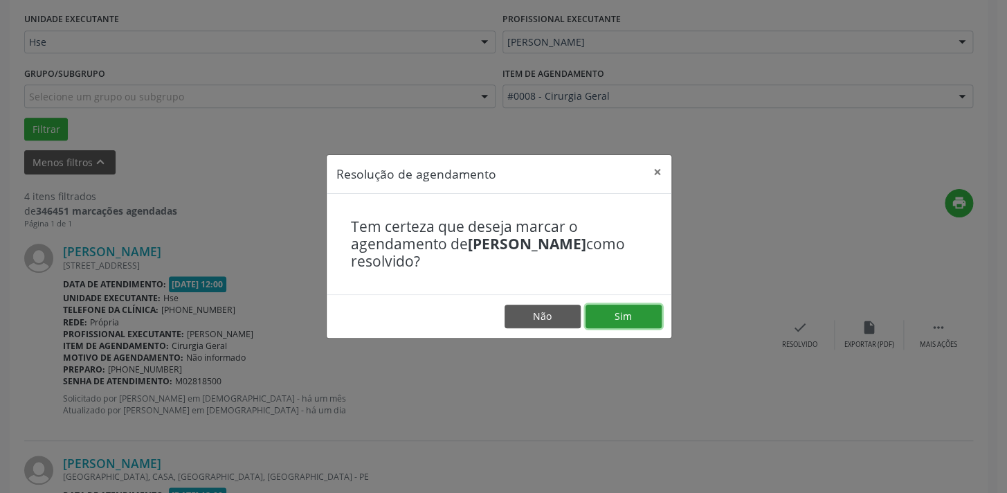
click at [612, 316] on button "Sim" at bounding box center [624, 317] width 76 height 24
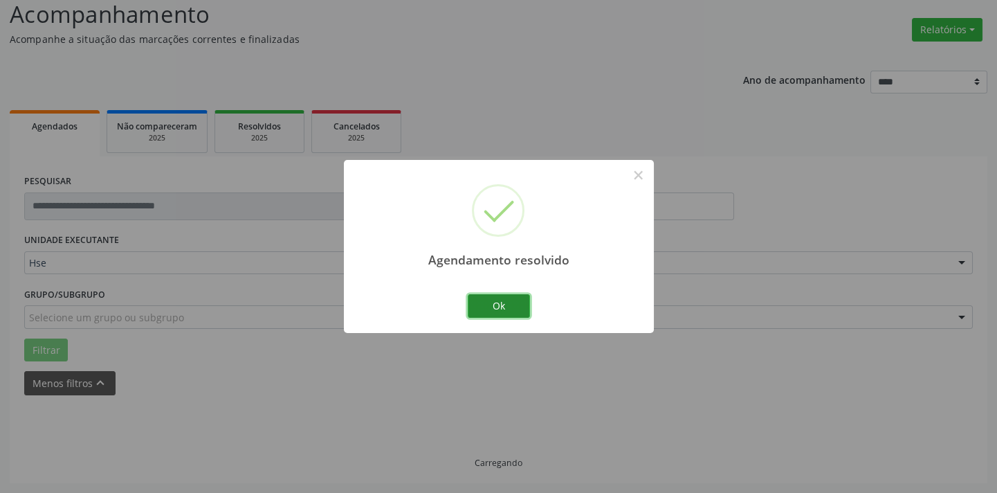
click at [500, 307] on button "Ok" at bounding box center [499, 306] width 62 height 24
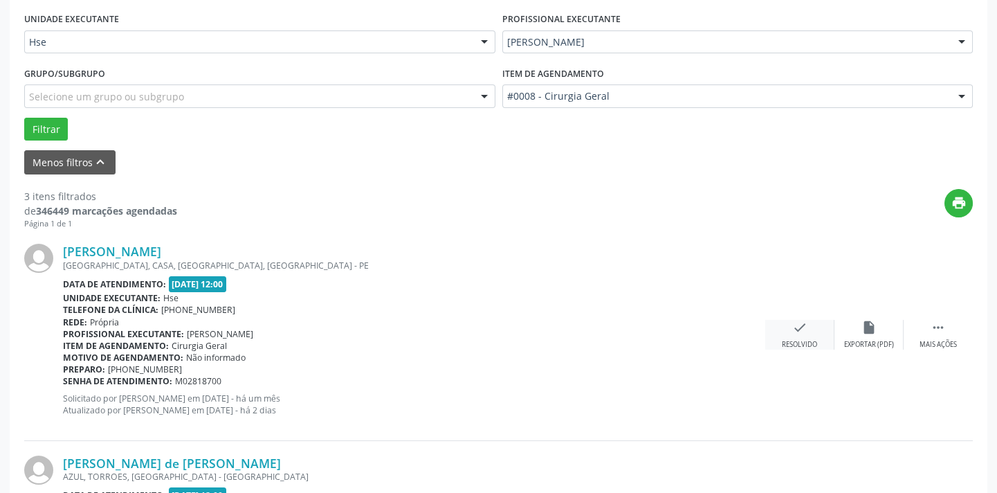
click at [801, 332] on icon "check" at bounding box center [799, 327] width 15 height 15
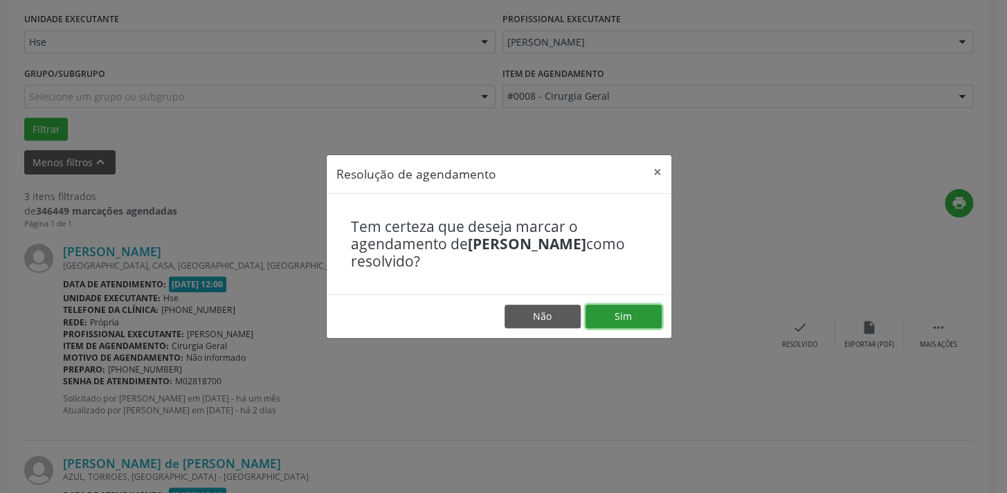
click at [633, 311] on button "Sim" at bounding box center [624, 317] width 76 height 24
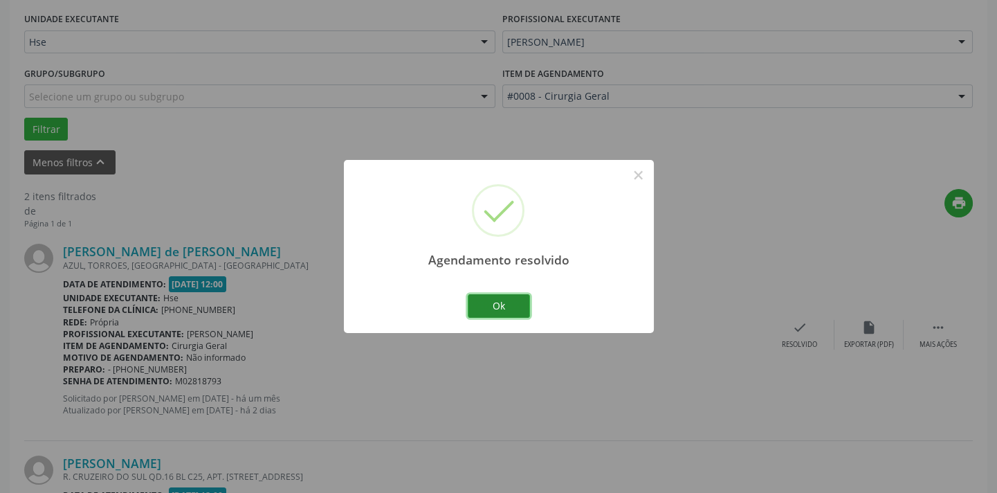
click at [500, 307] on button "Ok" at bounding box center [499, 306] width 62 height 24
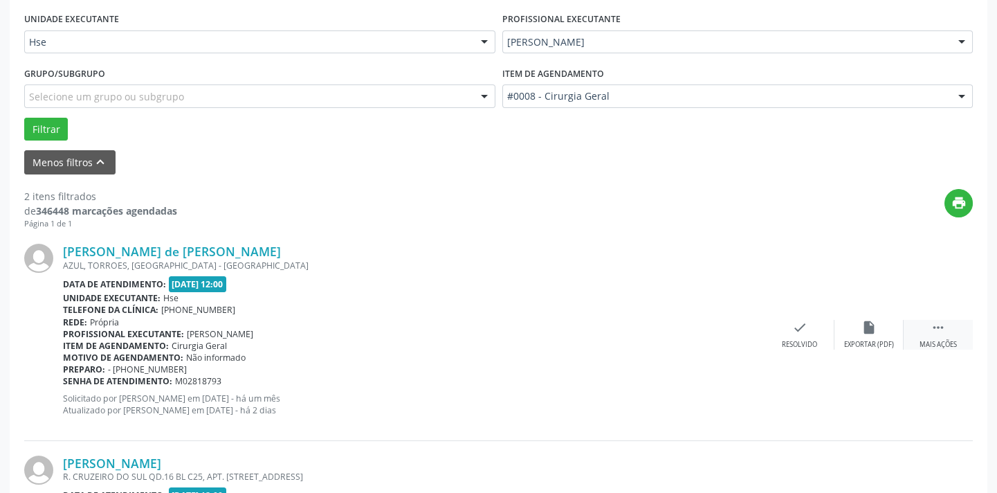
drag, startPoint x: 941, startPoint y: 340, endPoint x: 923, endPoint y: 345, distance: 18.8
click at [938, 343] on div "Mais ações" at bounding box center [938, 345] width 37 height 10
click at [878, 335] on div "alarm_off Não compareceu" at bounding box center [869, 335] width 69 height 30
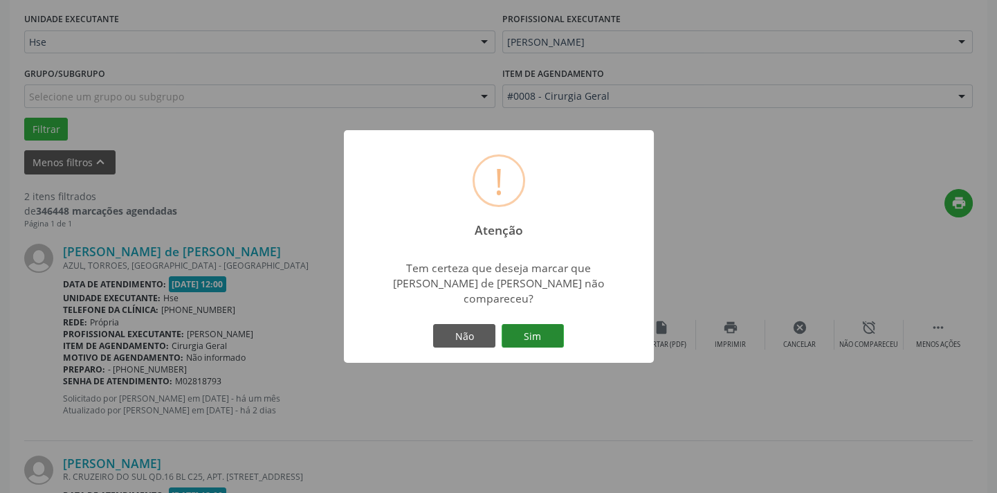
click at [543, 334] on button "Sim" at bounding box center [533, 336] width 62 height 24
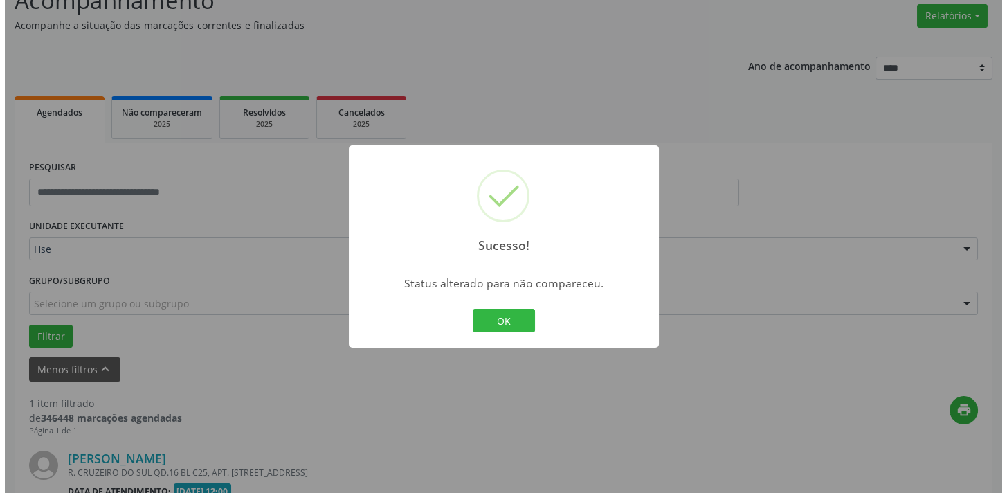
scroll to position [289, 0]
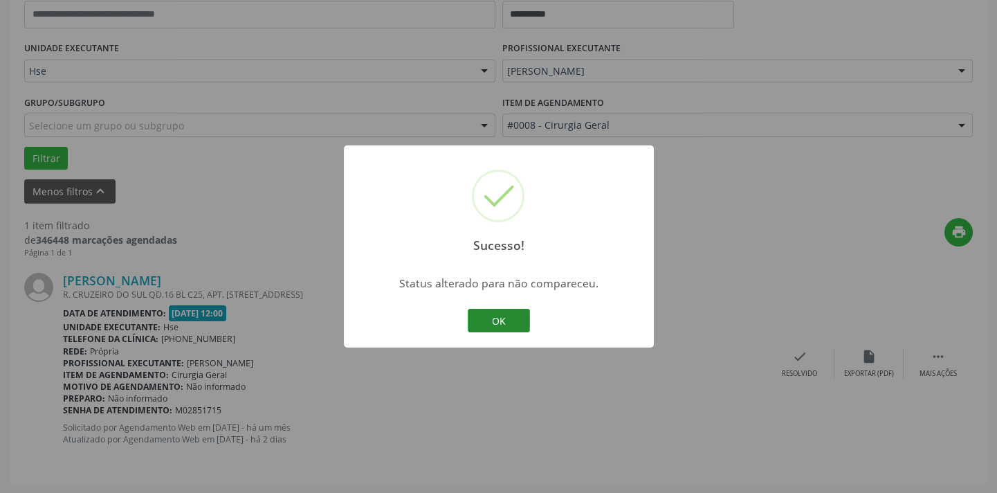
click at [514, 329] on button "OK" at bounding box center [499, 321] width 62 height 24
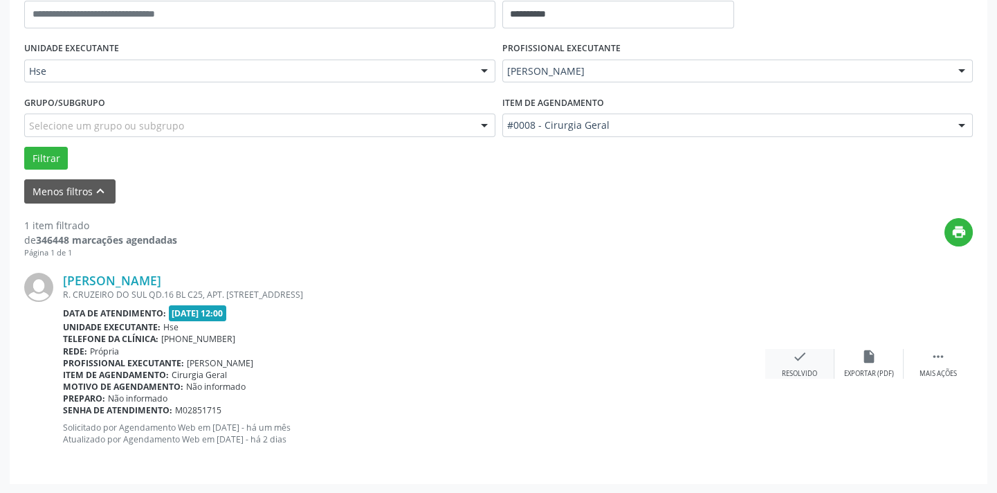
click at [798, 372] on div "Resolvido" at bounding box center [799, 374] width 35 height 10
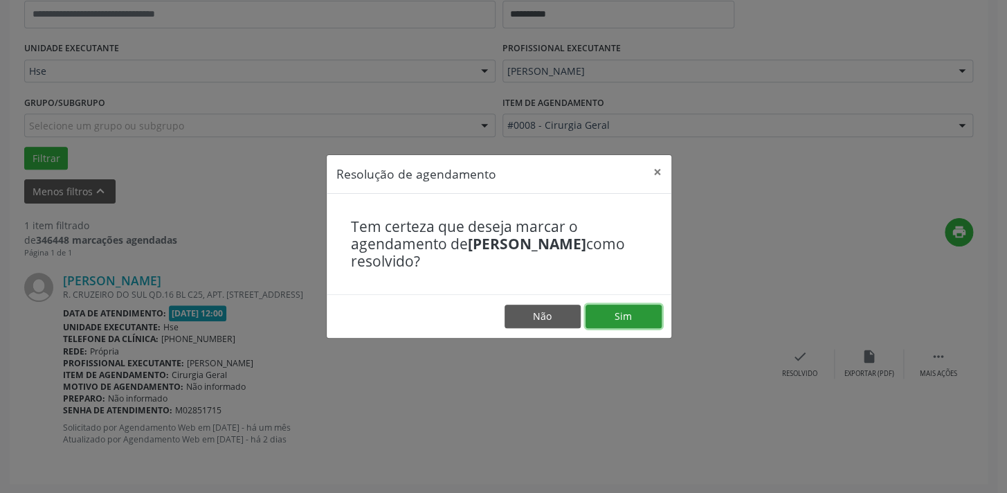
click at [633, 315] on button "Sim" at bounding box center [624, 317] width 76 height 24
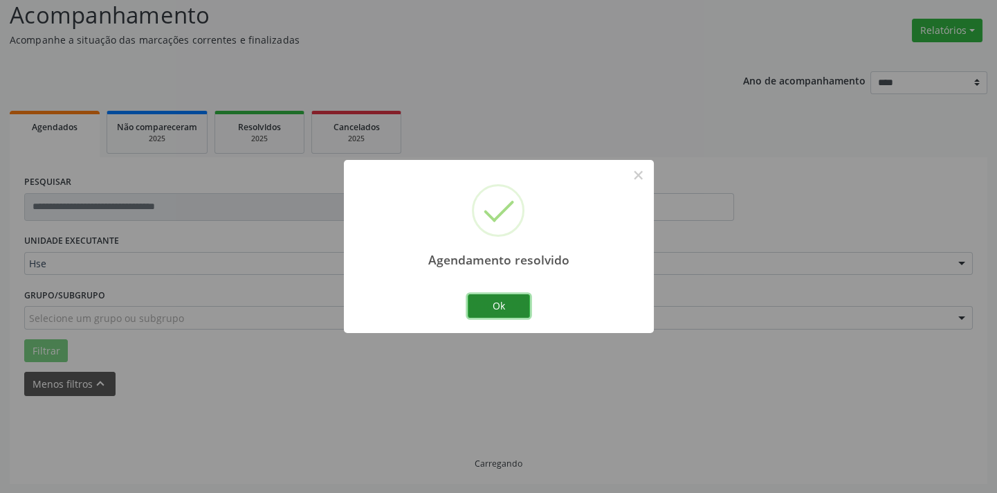
scroll to position [66, 0]
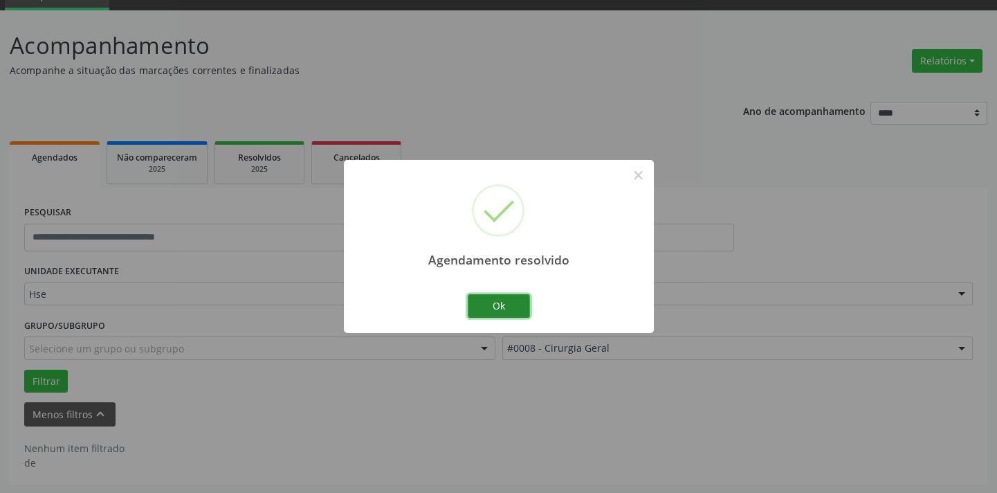
click at [498, 309] on button "Ok" at bounding box center [499, 306] width 62 height 24
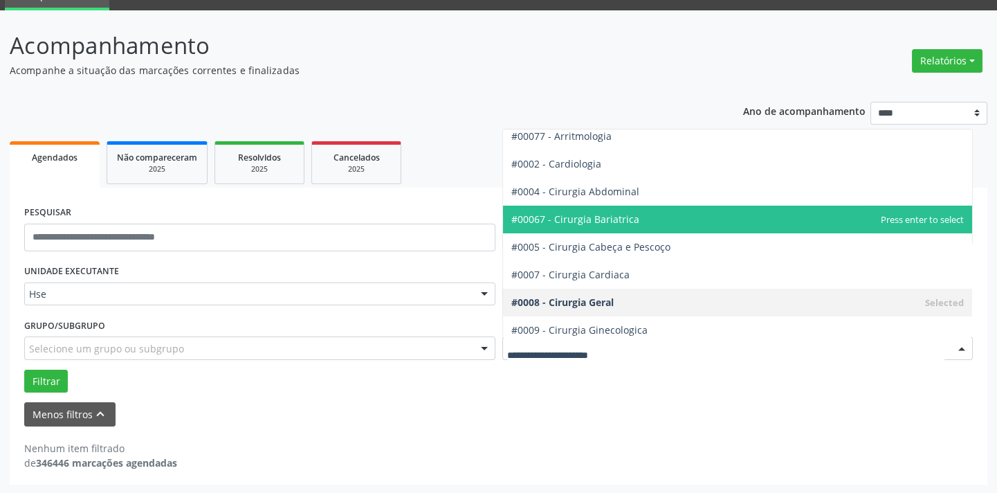
click at [617, 212] on span "#00067 - Cirurgia Bariatrica" at bounding box center [575, 218] width 128 height 13
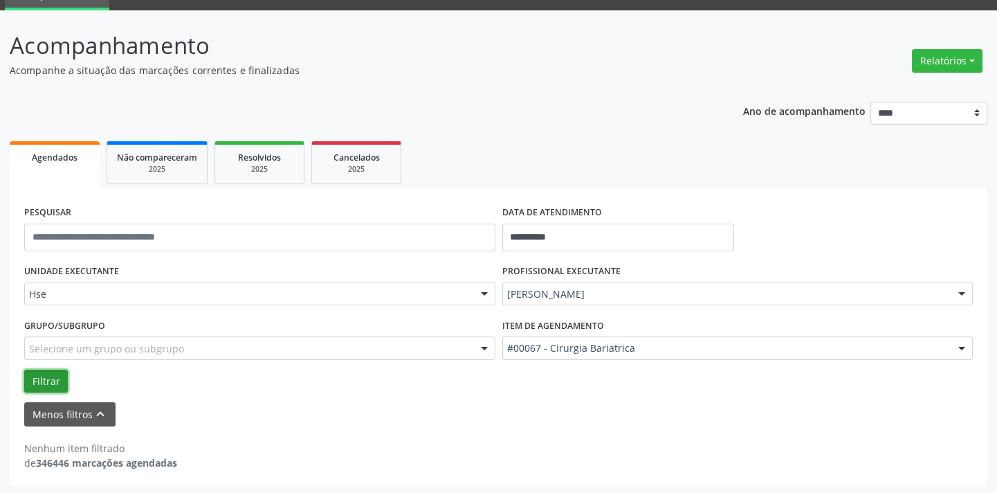
click at [40, 381] on button "Filtrar" at bounding box center [46, 382] width 44 height 24
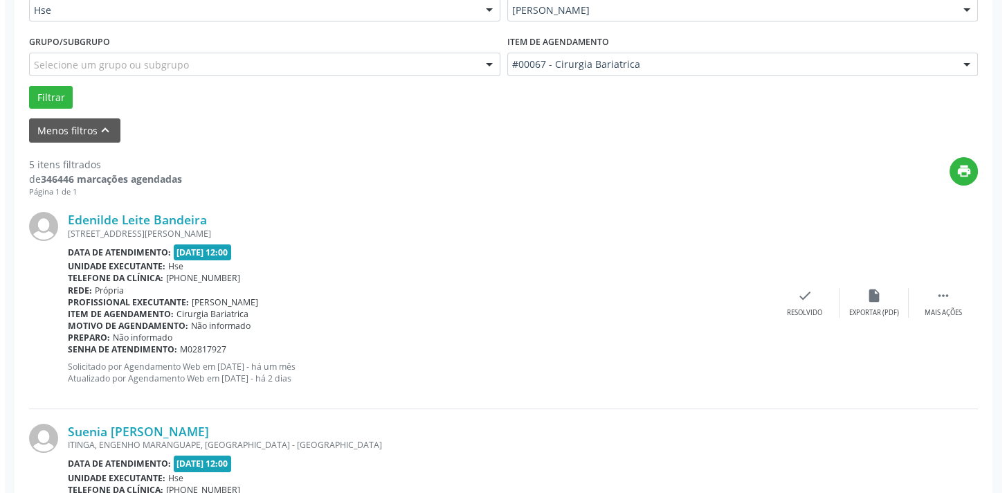
scroll to position [381, 0]
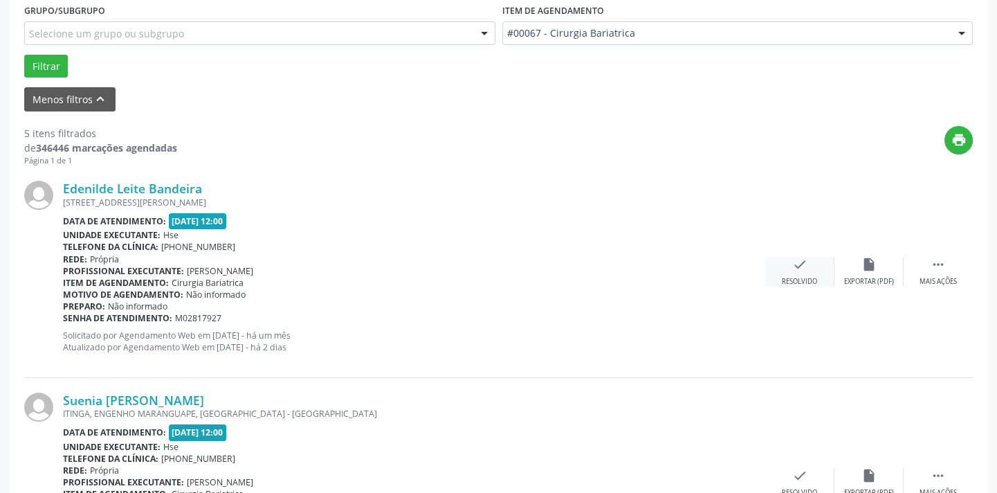
click at [801, 277] on div "Resolvido" at bounding box center [799, 282] width 35 height 10
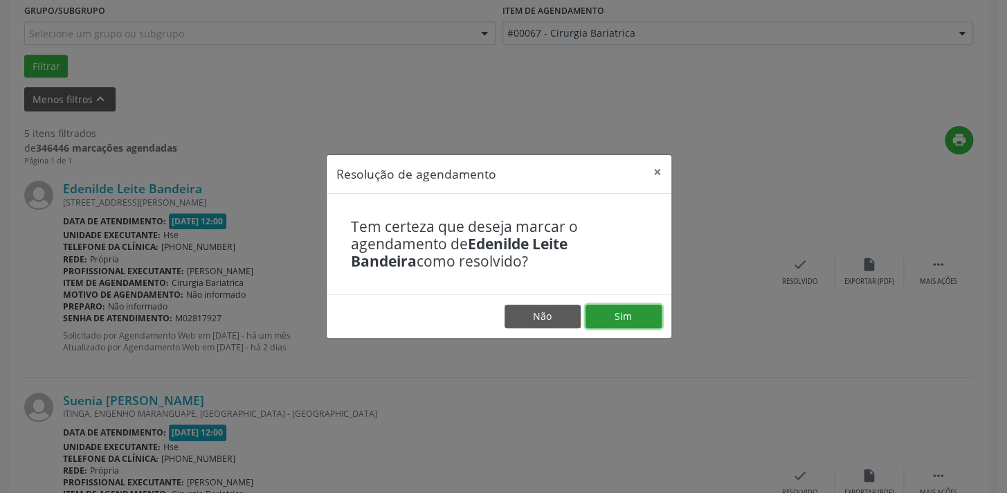
click at [619, 318] on button "Sim" at bounding box center [624, 317] width 76 height 24
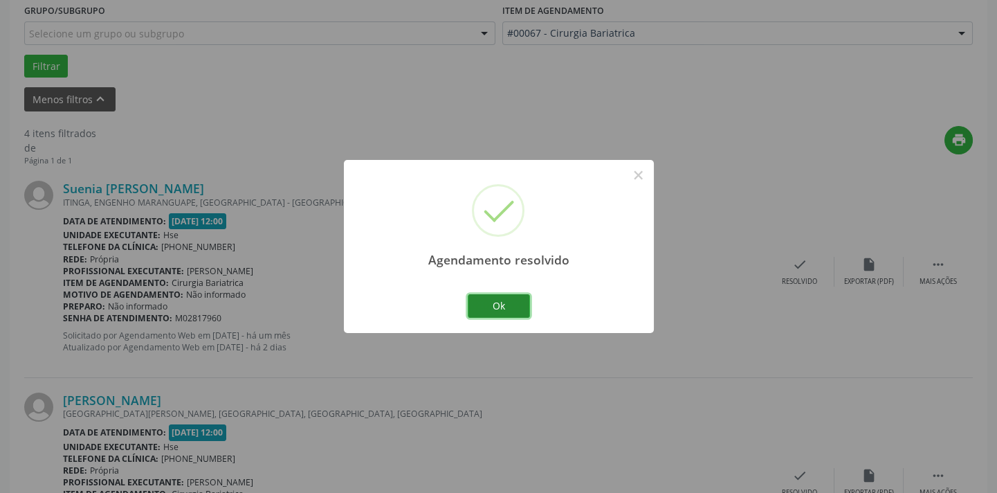
click at [509, 300] on button "Ok" at bounding box center [499, 306] width 62 height 24
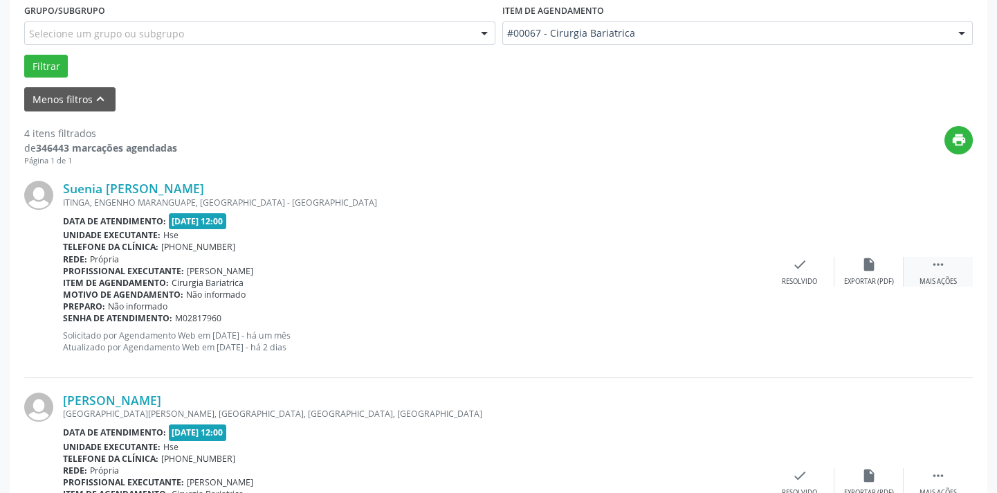
click at [943, 267] on icon "" at bounding box center [938, 264] width 15 height 15
click at [871, 275] on div "alarm_off Não compareceu" at bounding box center [869, 272] width 69 height 30
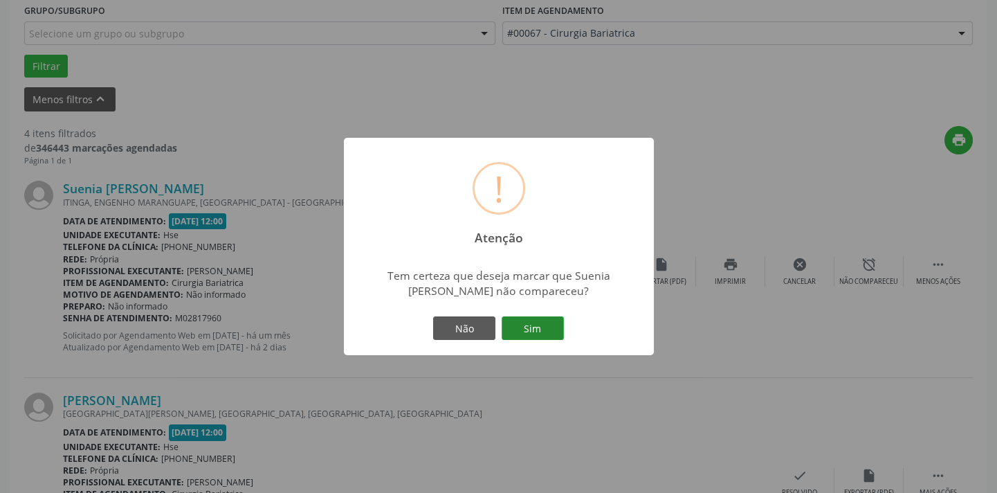
click at [533, 340] on button "Sim" at bounding box center [533, 328] width 62 height 24
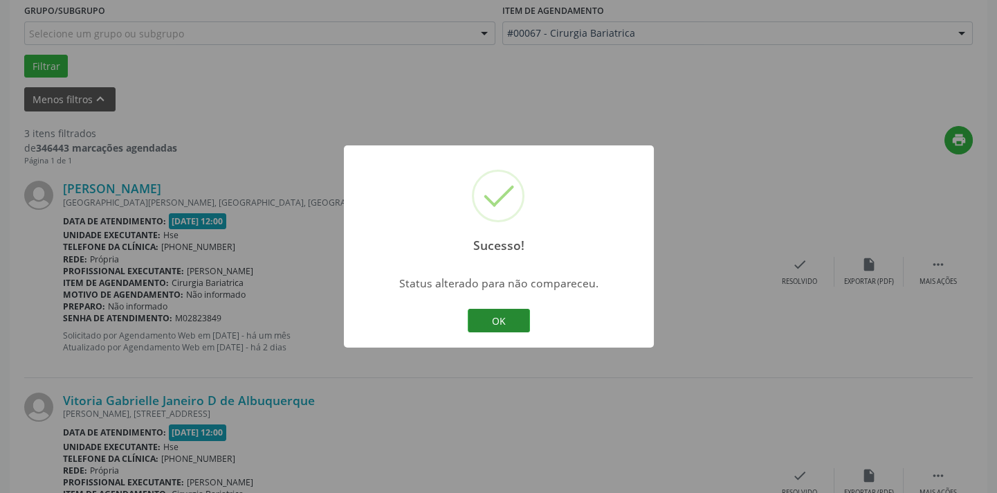
click at [509, 312] on button "OK" at bounding box center [499, 321] width 62 height 24
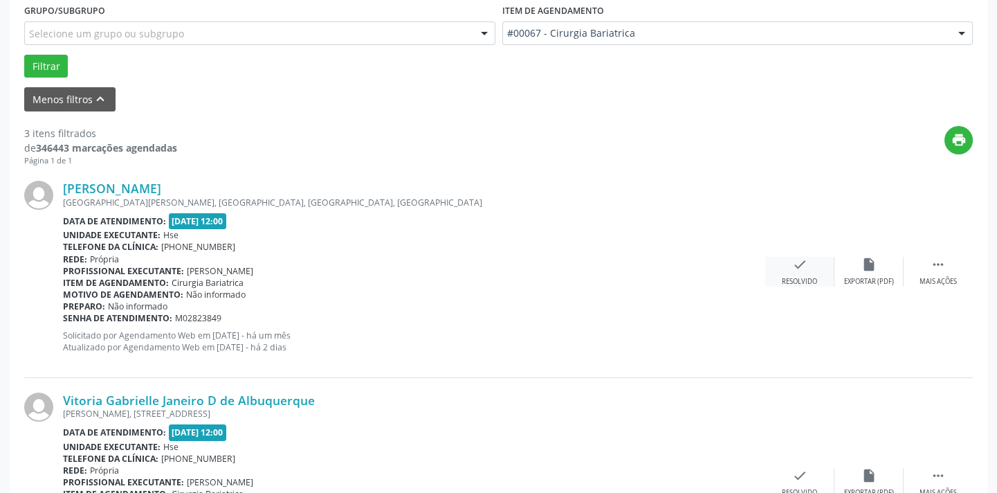
click at [815, 271] on div "check Resolvido" at bounding box center [799, 272] width 69 height 30
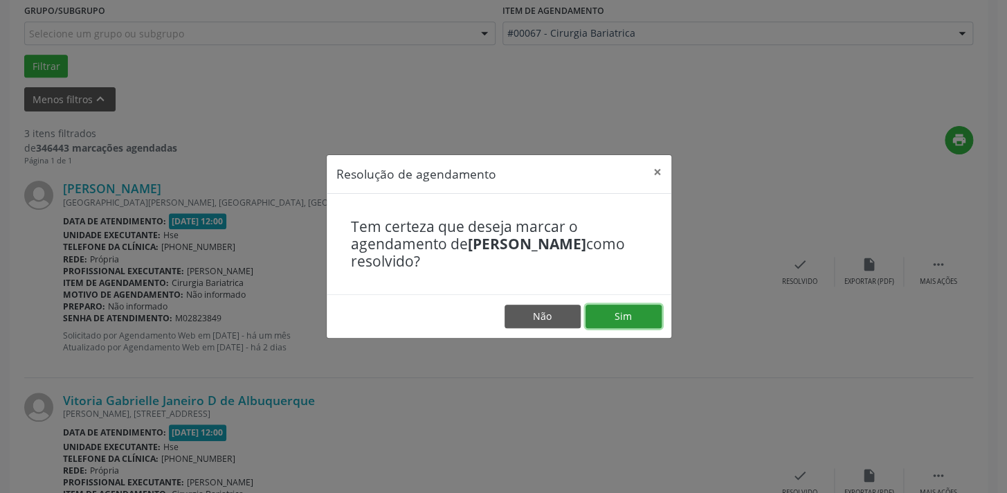
click at [643, 314] on button "Sim" at bounding box center [624, 317] width 76 height 24
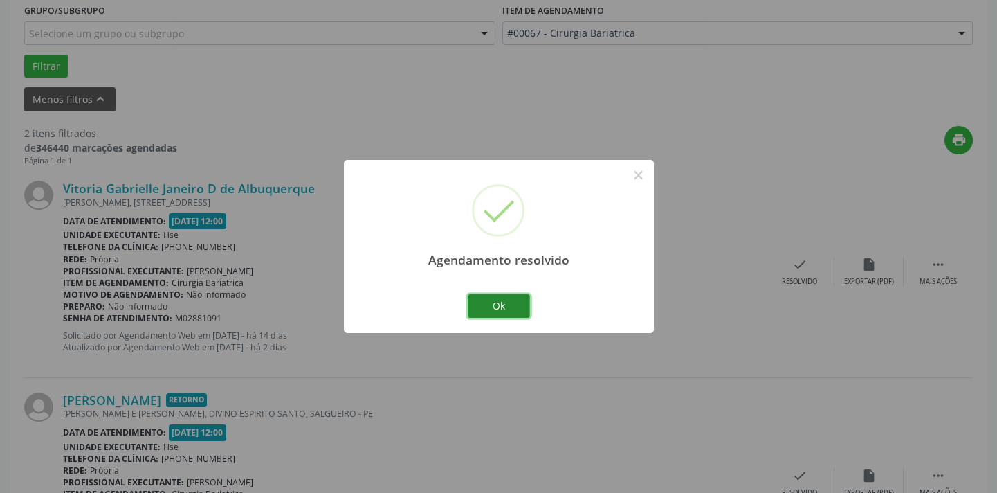
click at [488, 303] on button "Ok" at bounding box center [499, 306] width 62 height 24
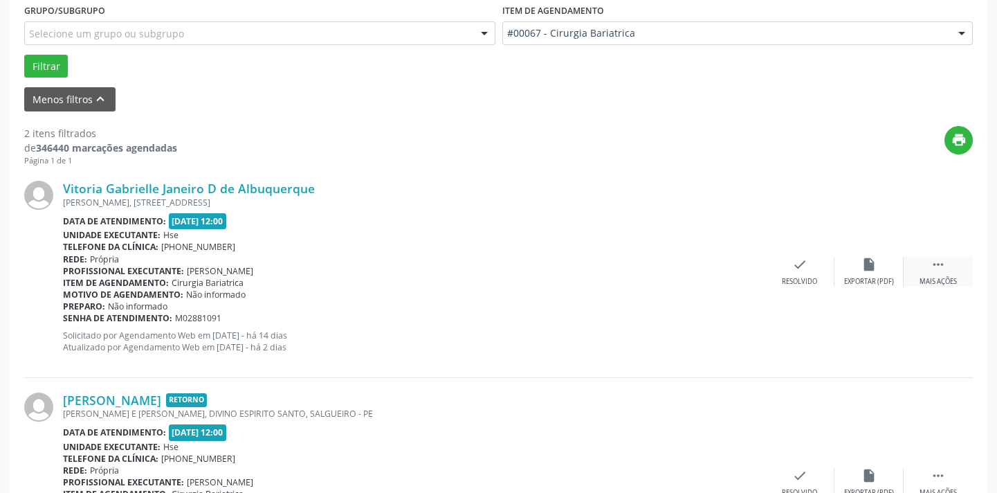
click at [944, 277] on div "Mais ações" at bounding box center [938, 282] width 37 height 10
click at [862, 271] on div "alarm_off Não compareceu" at bounding box center [869, 272] width 69 height 30
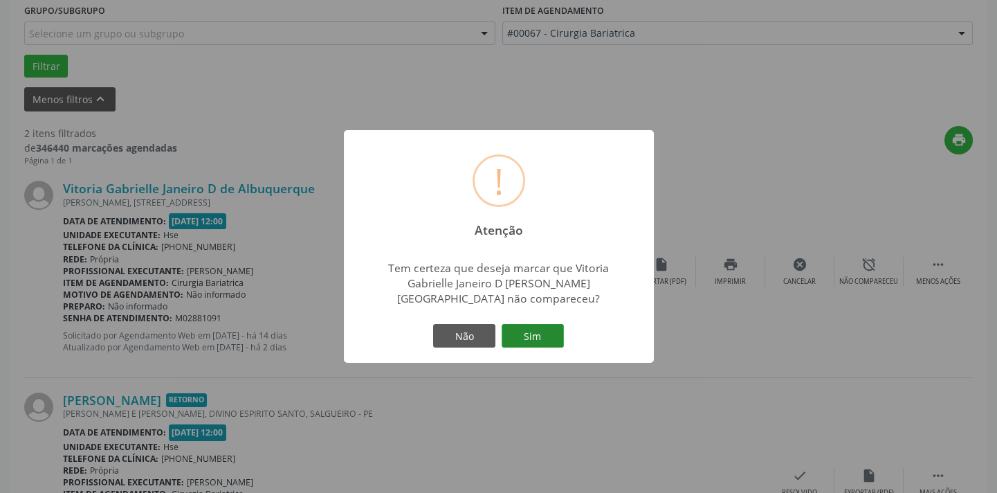
click at [550, 328] on button "Sim" at bounding box center [533, 336] width 62 height 24
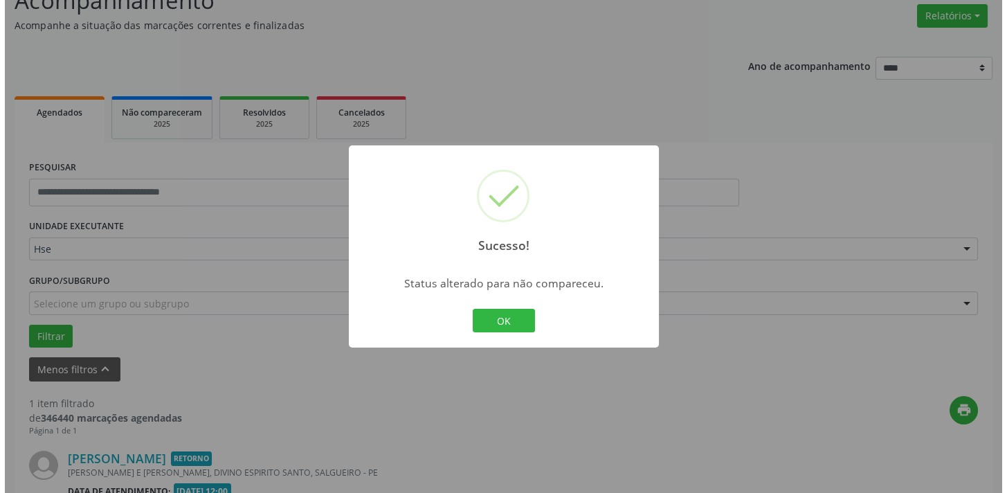
scroll to position [289, 0]
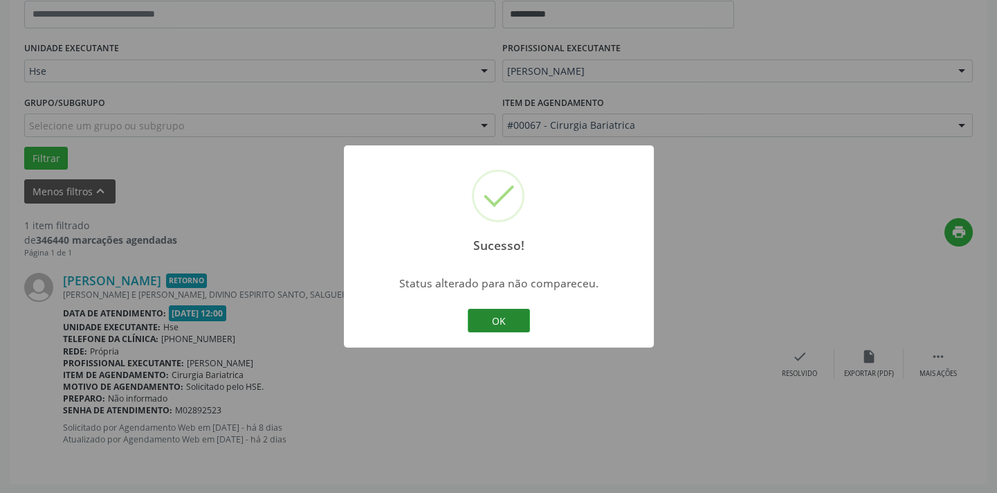
click at [501, 327] on button "OK" at bounding box center [499, 321] width 62 height 24
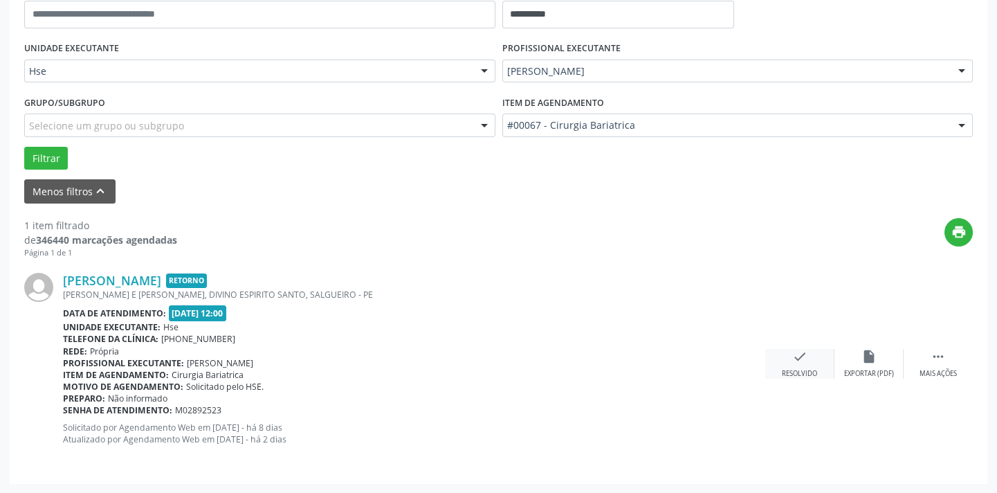
click at [800, 371] on div "Resolvido" at bounding box center [799, 374] width 35 height 10
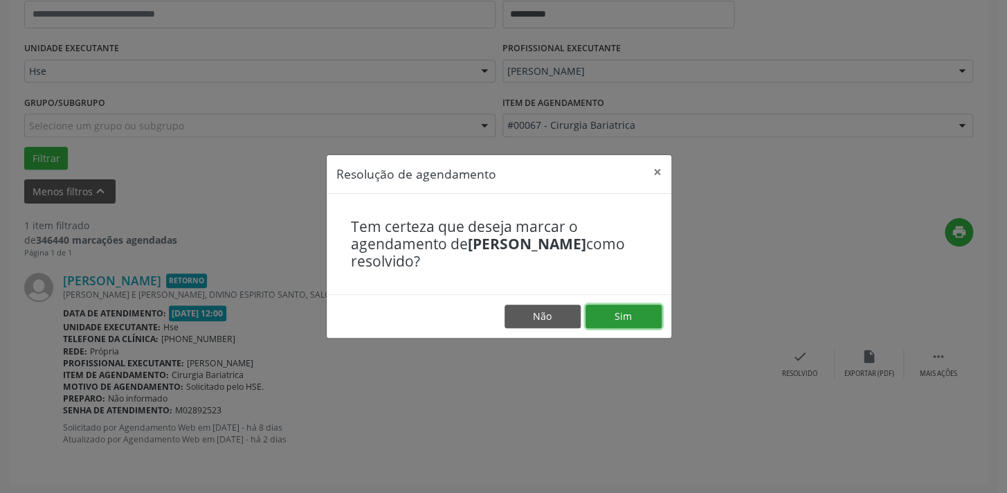
click at [629, 316] on button "Sim" at bounding box center [624, 317] width 76 height 24
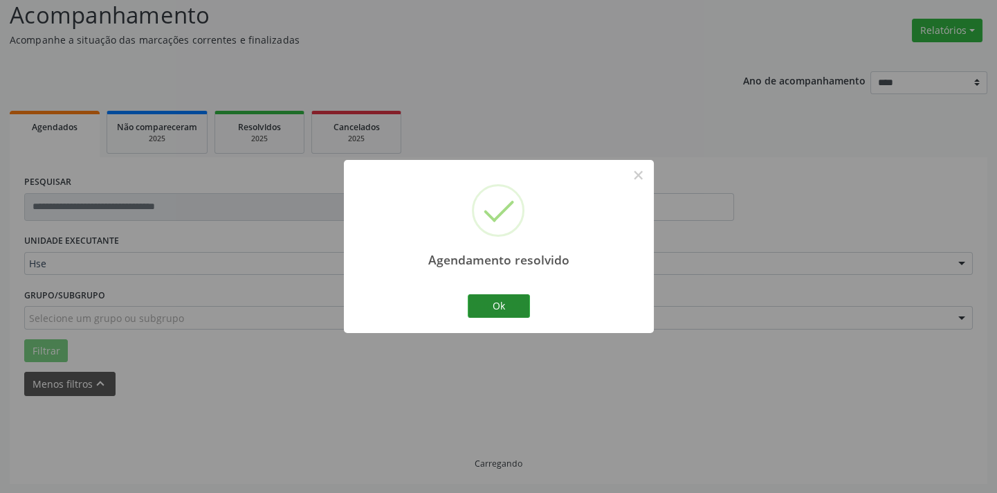
scroll to position [66, 0]
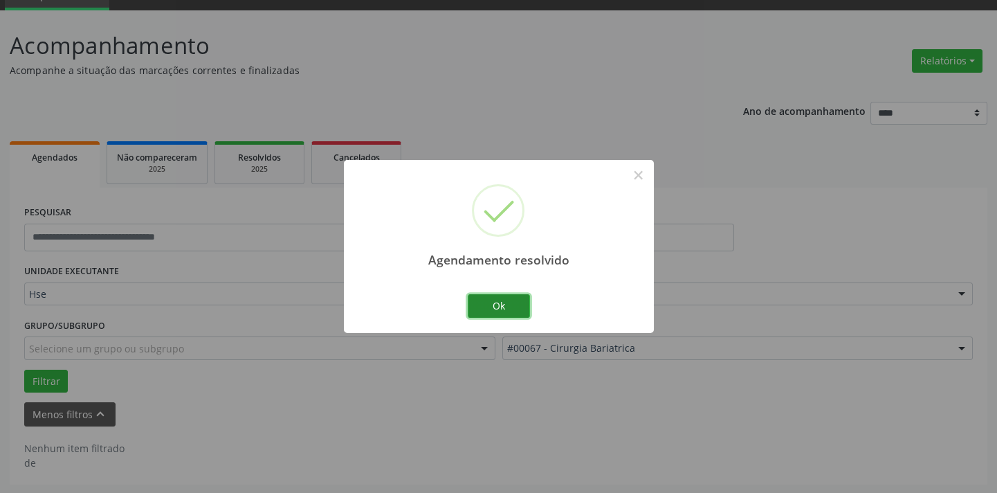
click at [498, 305] on button "Ok" at bounding box center [499, 306] width 62 height 24
